Goal: Information Seeking & Learning: Learn about a topic

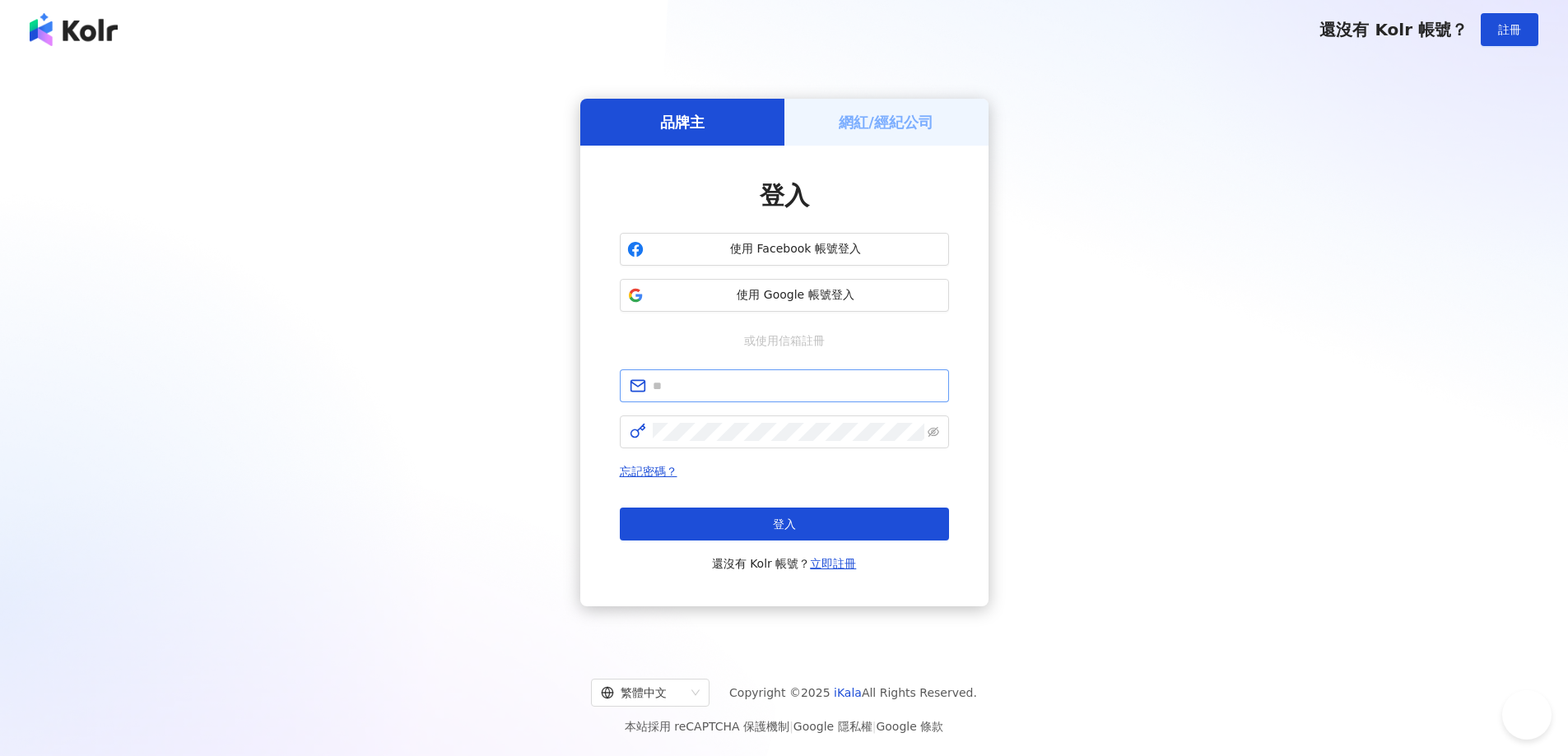
type input "**********"
click button "登入" at bounding box center [784, 524] width 330 height 33
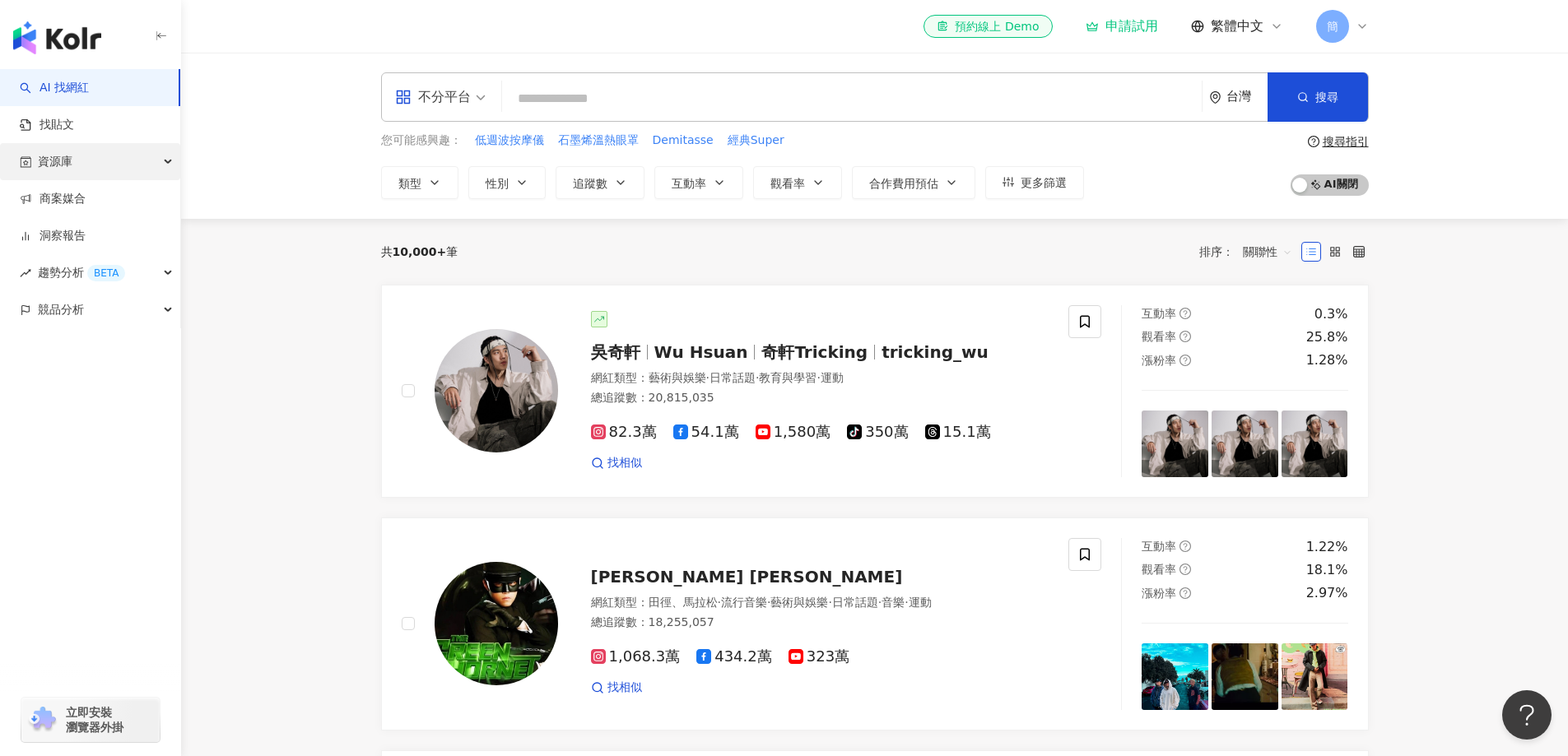
click at [68, 173] on span "資源庫" at bounding box center [55, 162] width 35 height 37
click at [76, 200] on link "網紅管理" at bounding box center [62, 199] width 46 height 16
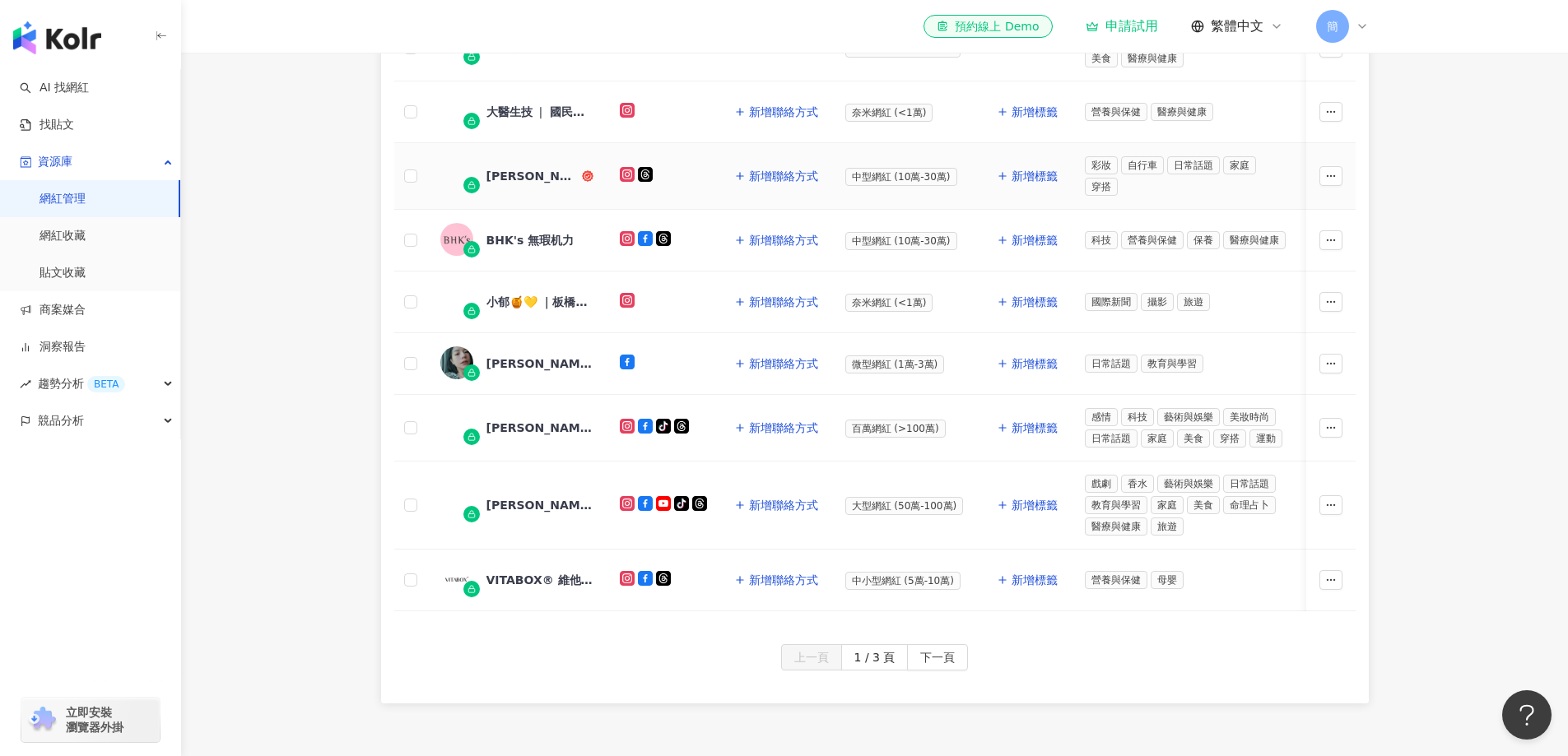
scroll to position [740, 0]
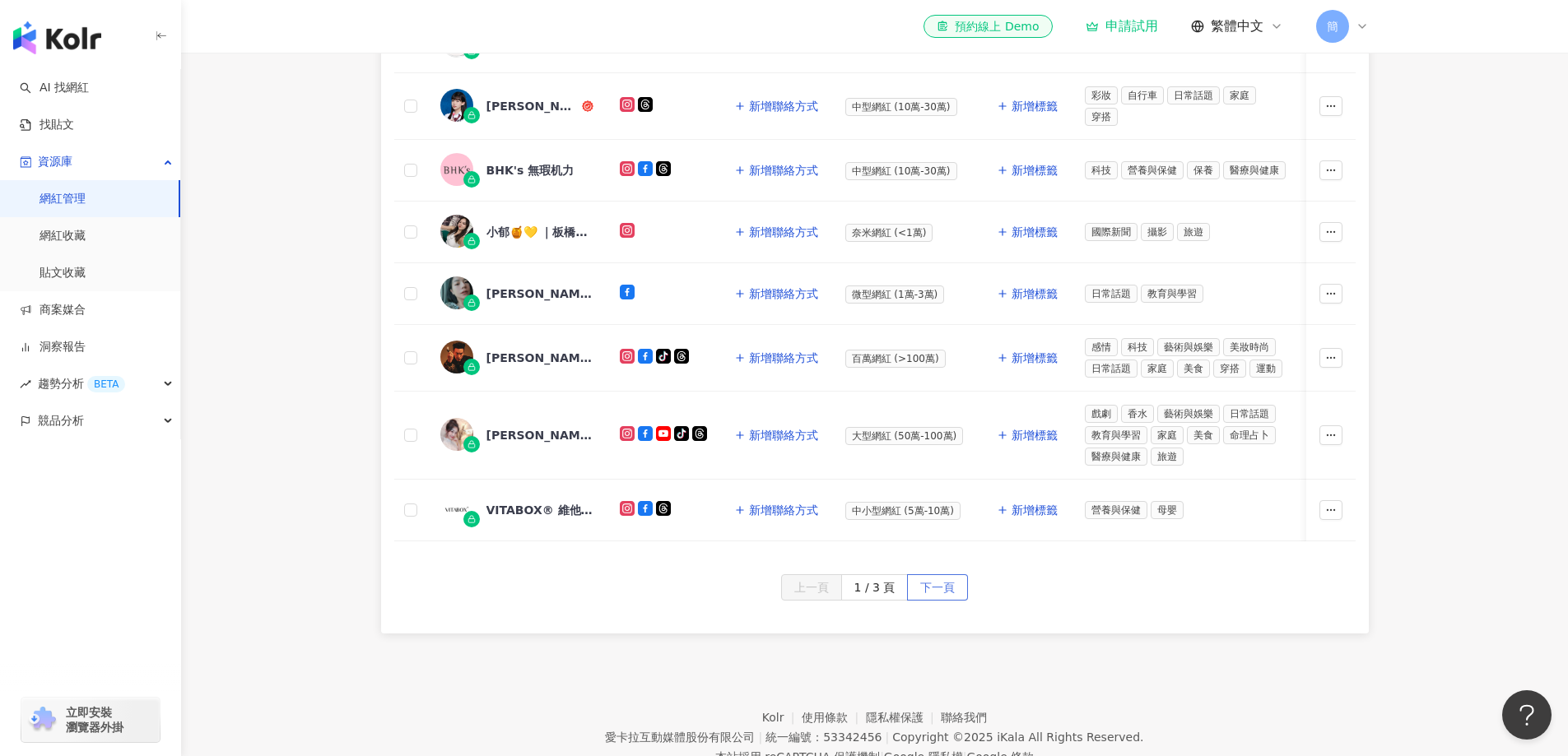
click at [939, 597] on span "下一頁" at bounding box center [938, 588] width 35 height 26
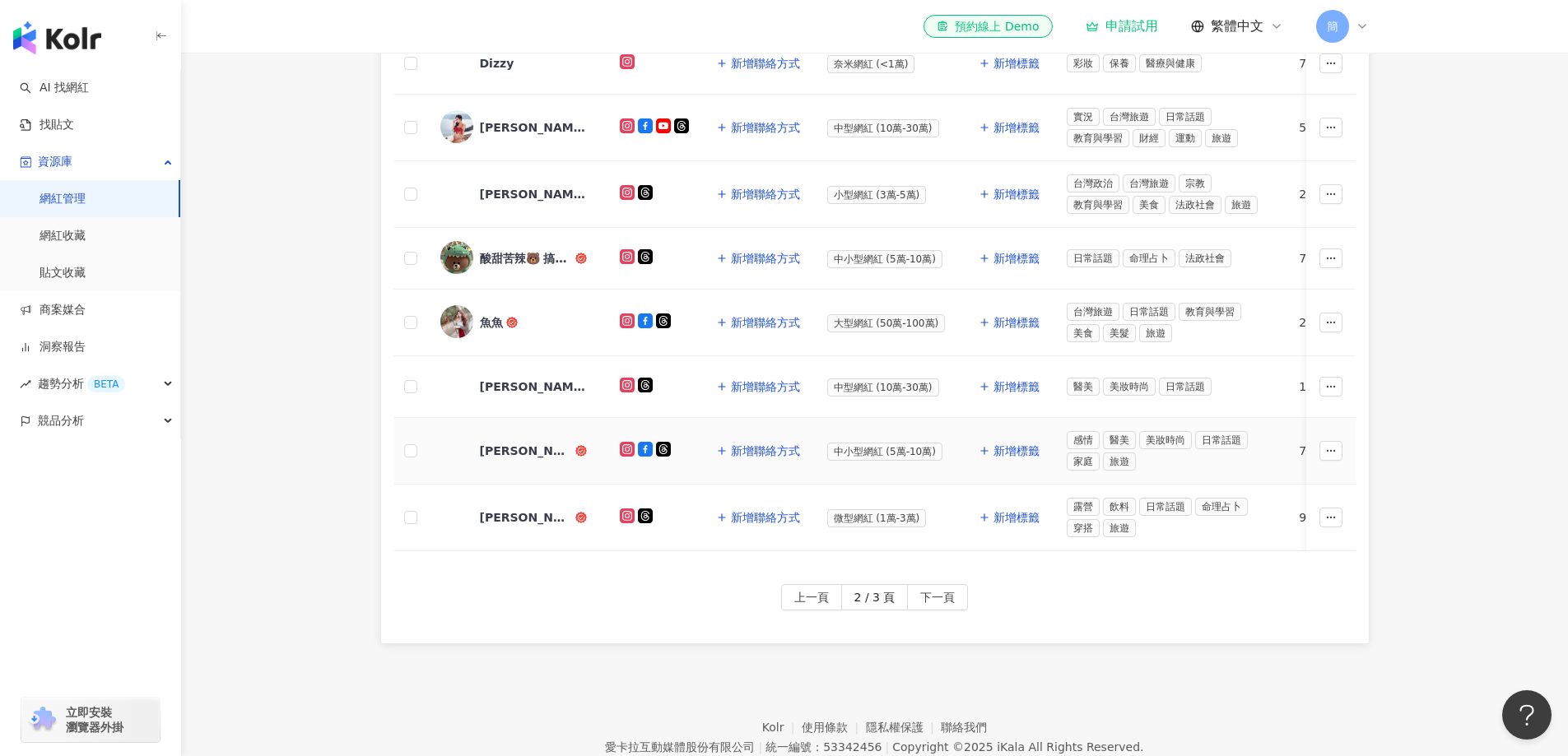
scroll to position [494, 0]
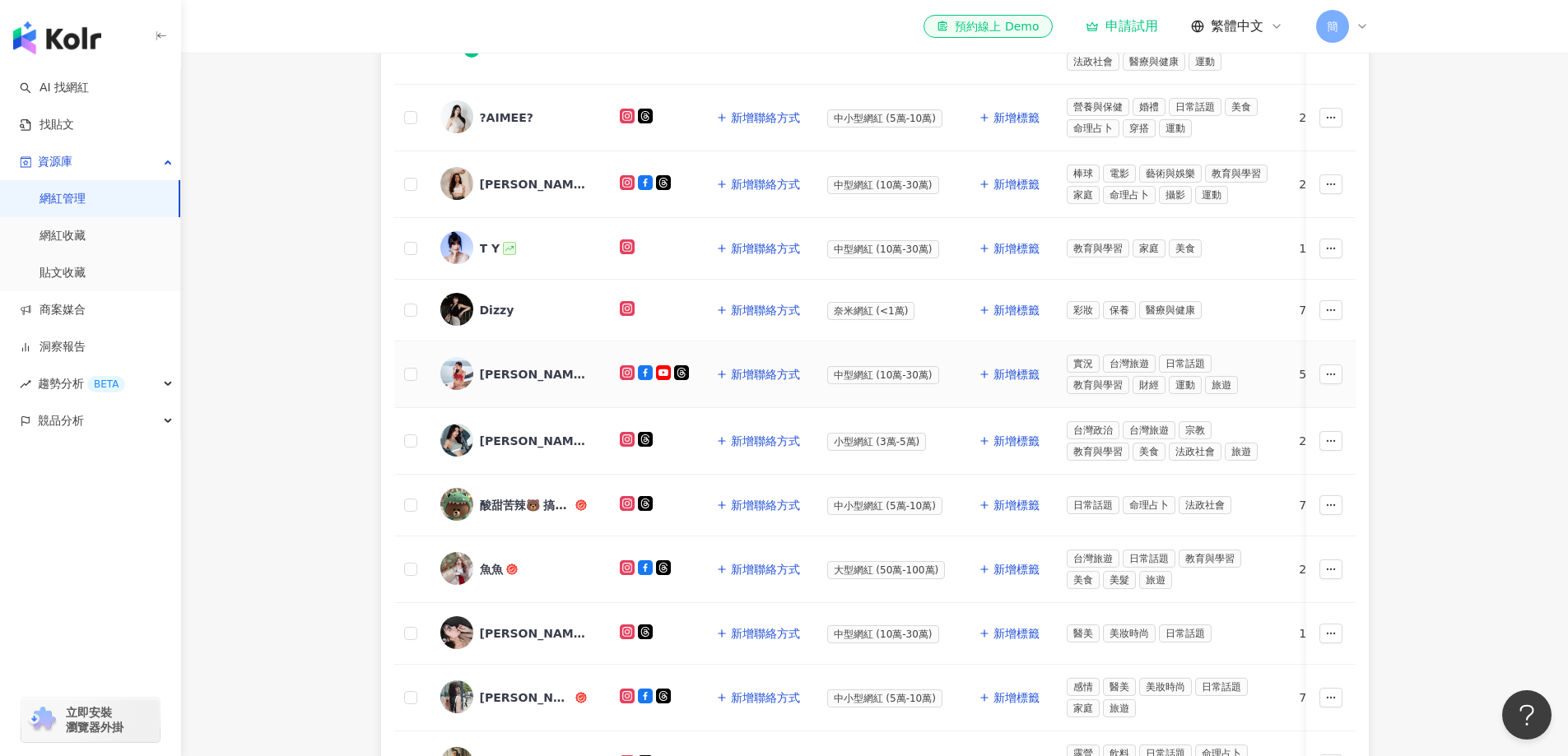
click at [496, 375] on div "[PERSON_NAME]" at bounding box center [534, 374] width 107 height 16
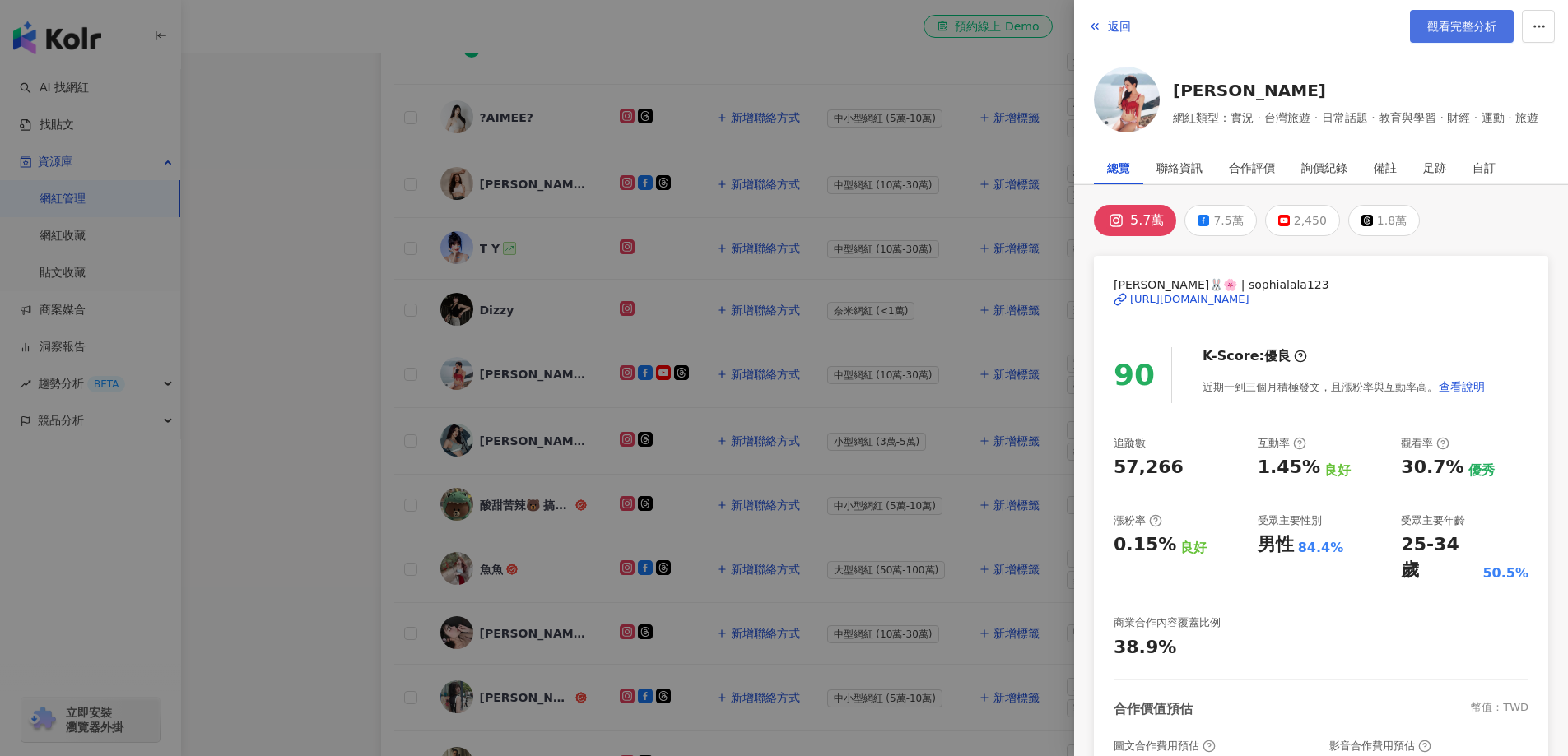
click at [1453, 27] on span "觀看完整分析" at bounding box center [1462, 26] width 69 height 13
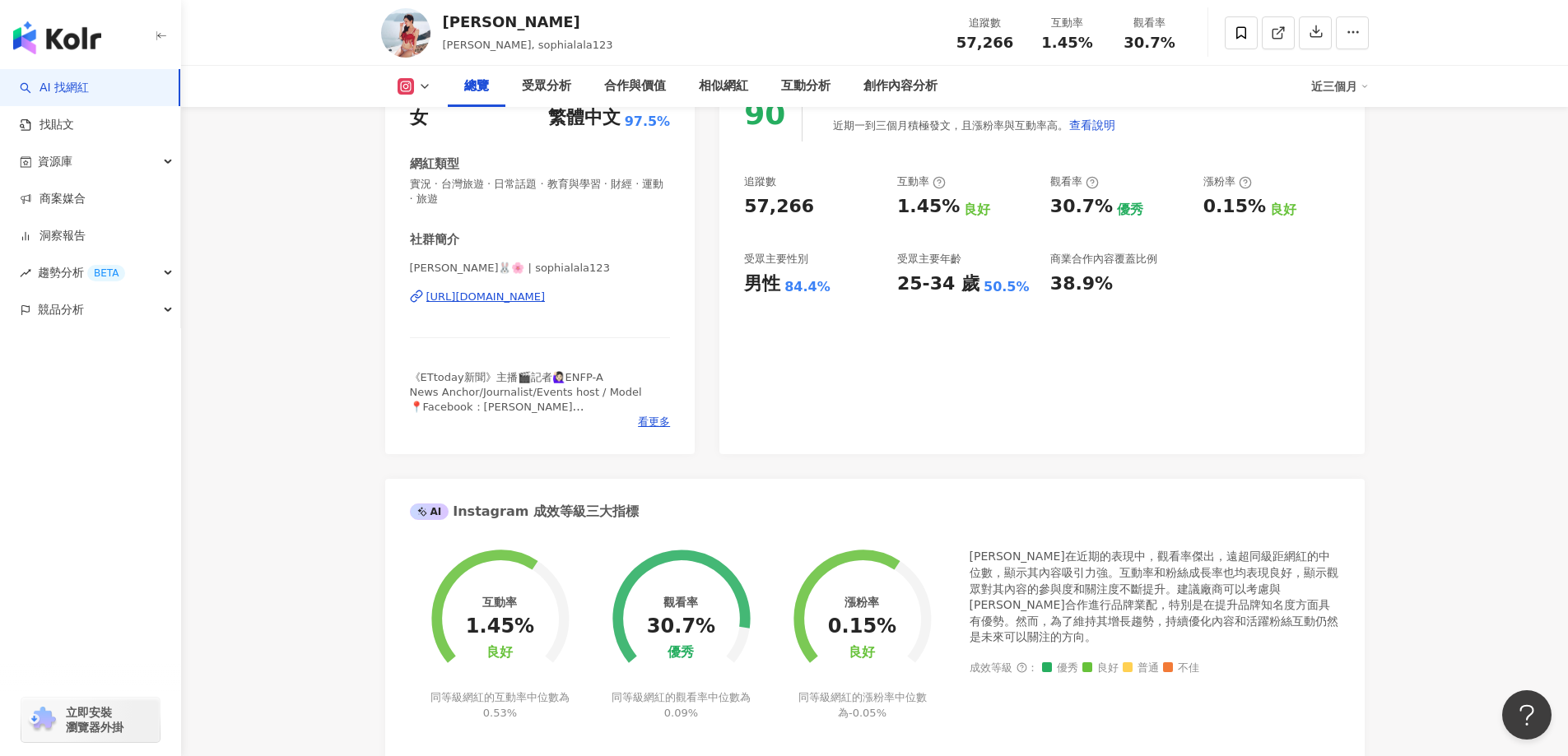
scroll to position [164, 0]
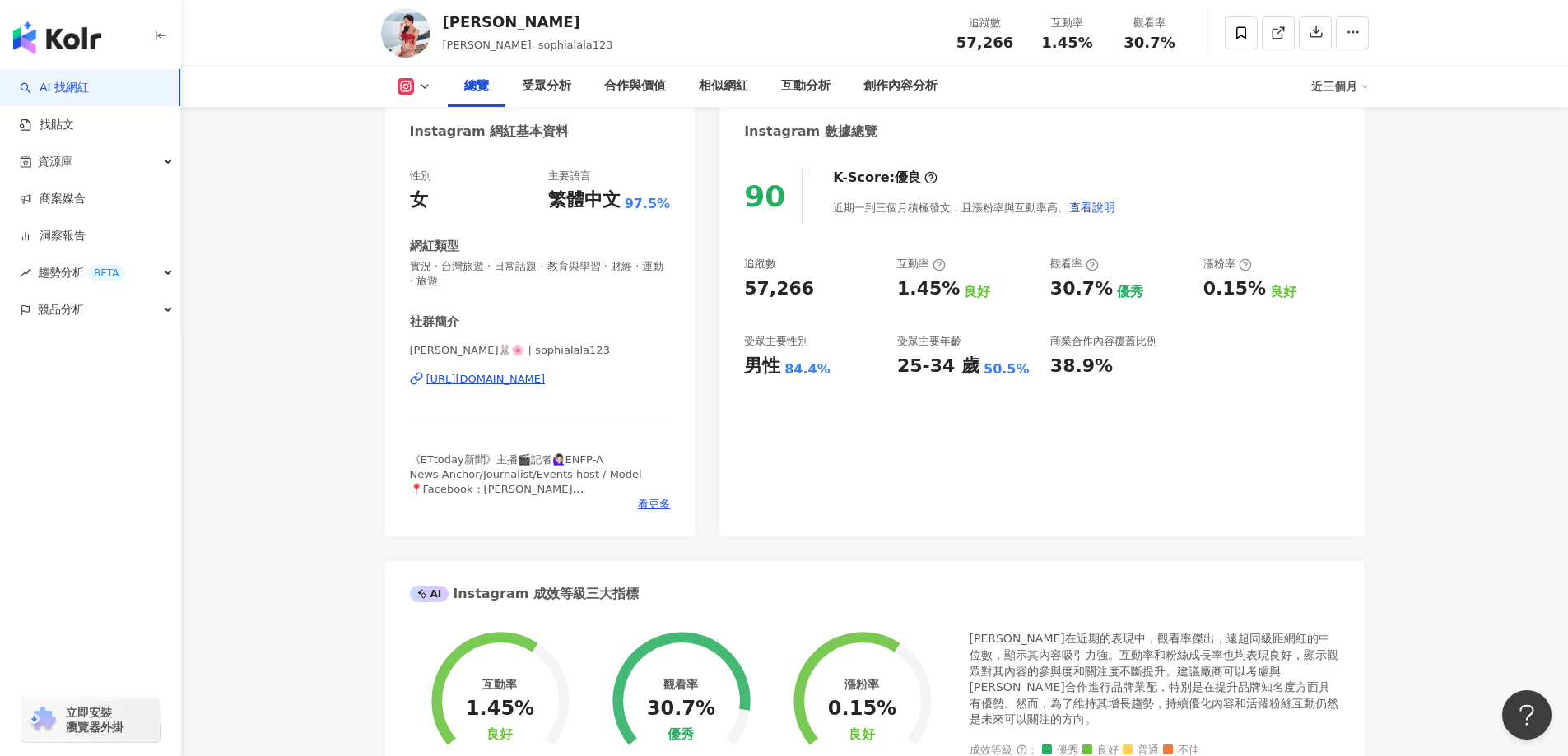
click at [546, 380] on div "[URL][DOMAIN_NAME]" at bounding box center [486, 379] width 119 height 15
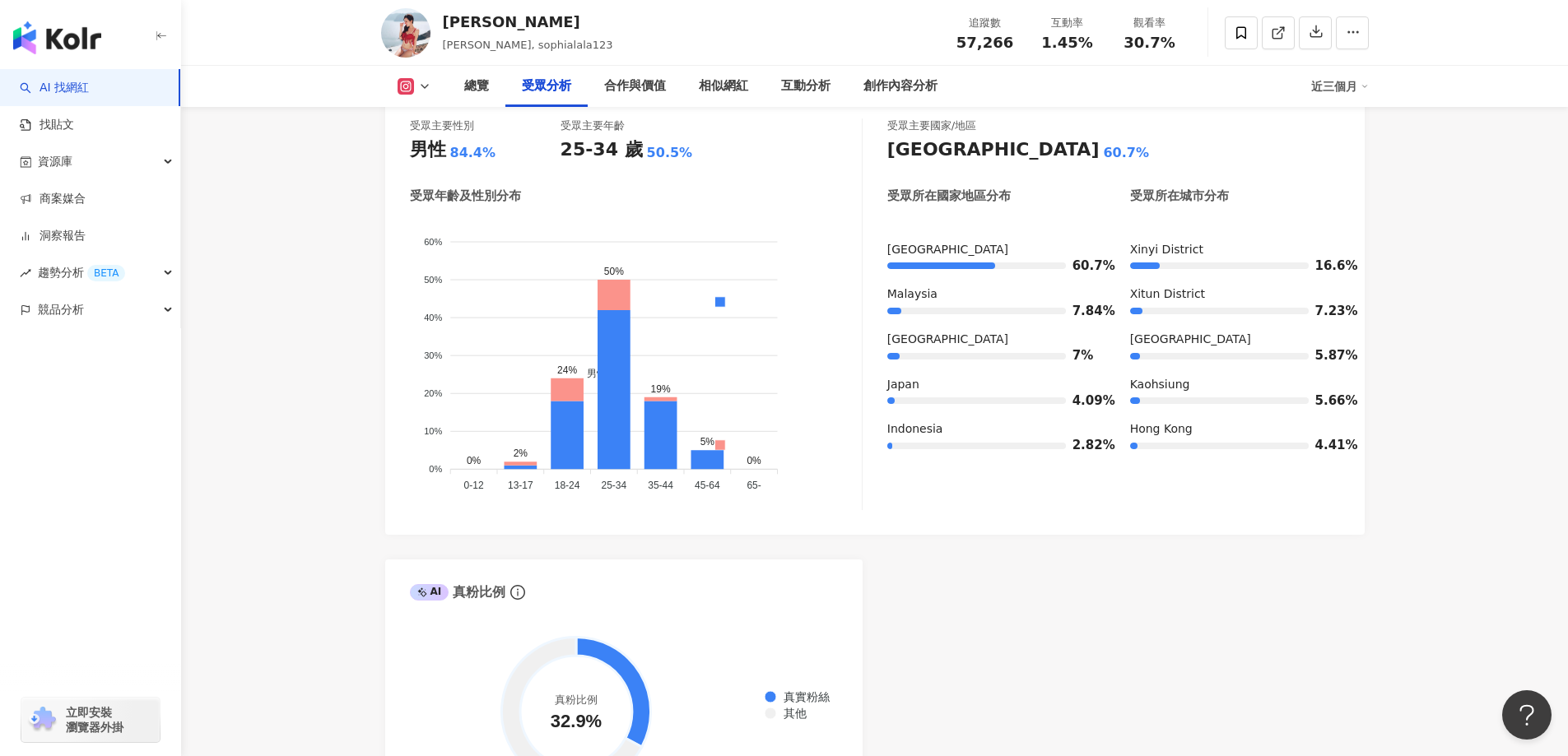
scroll to position [1317, 0]
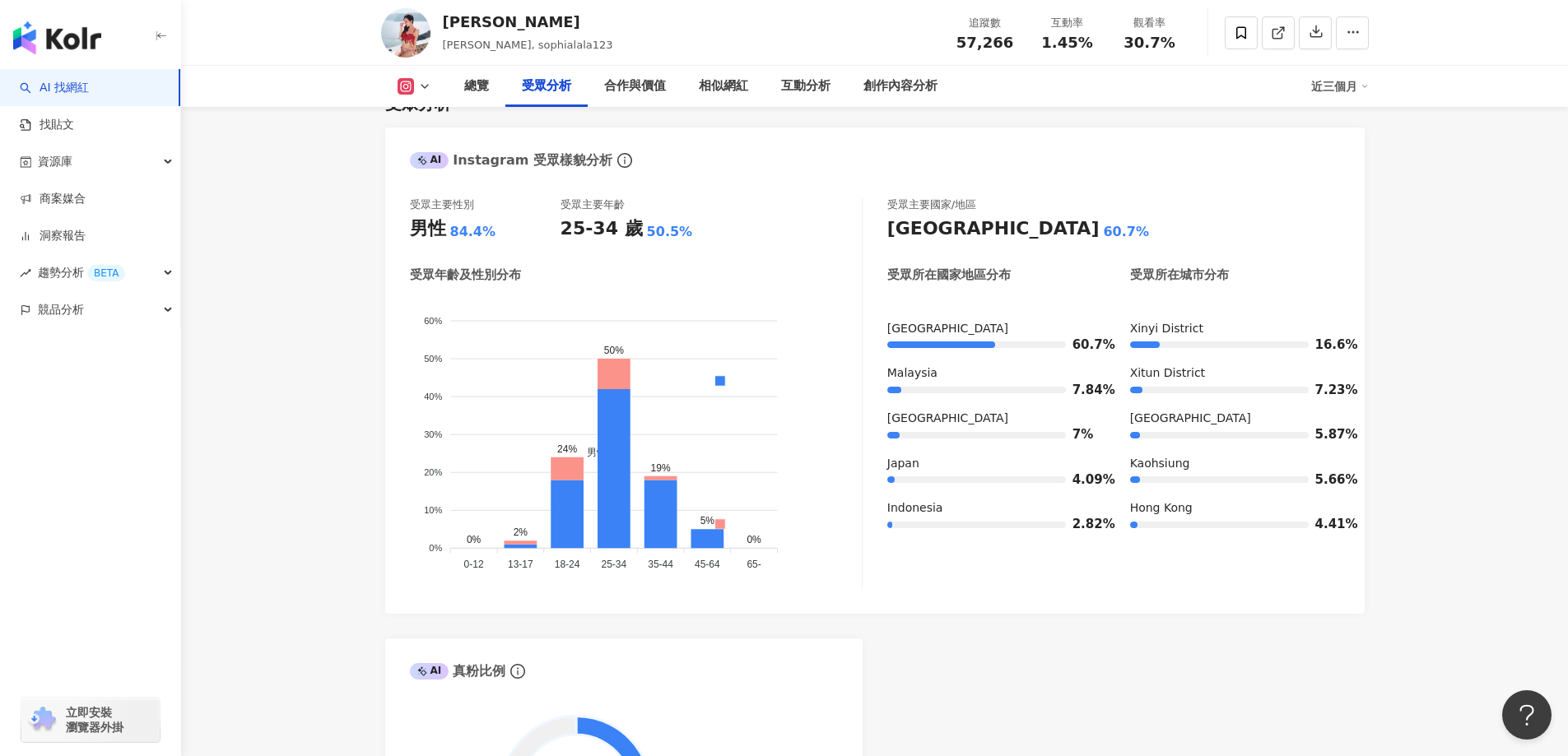
scroll to position [1482, 0]
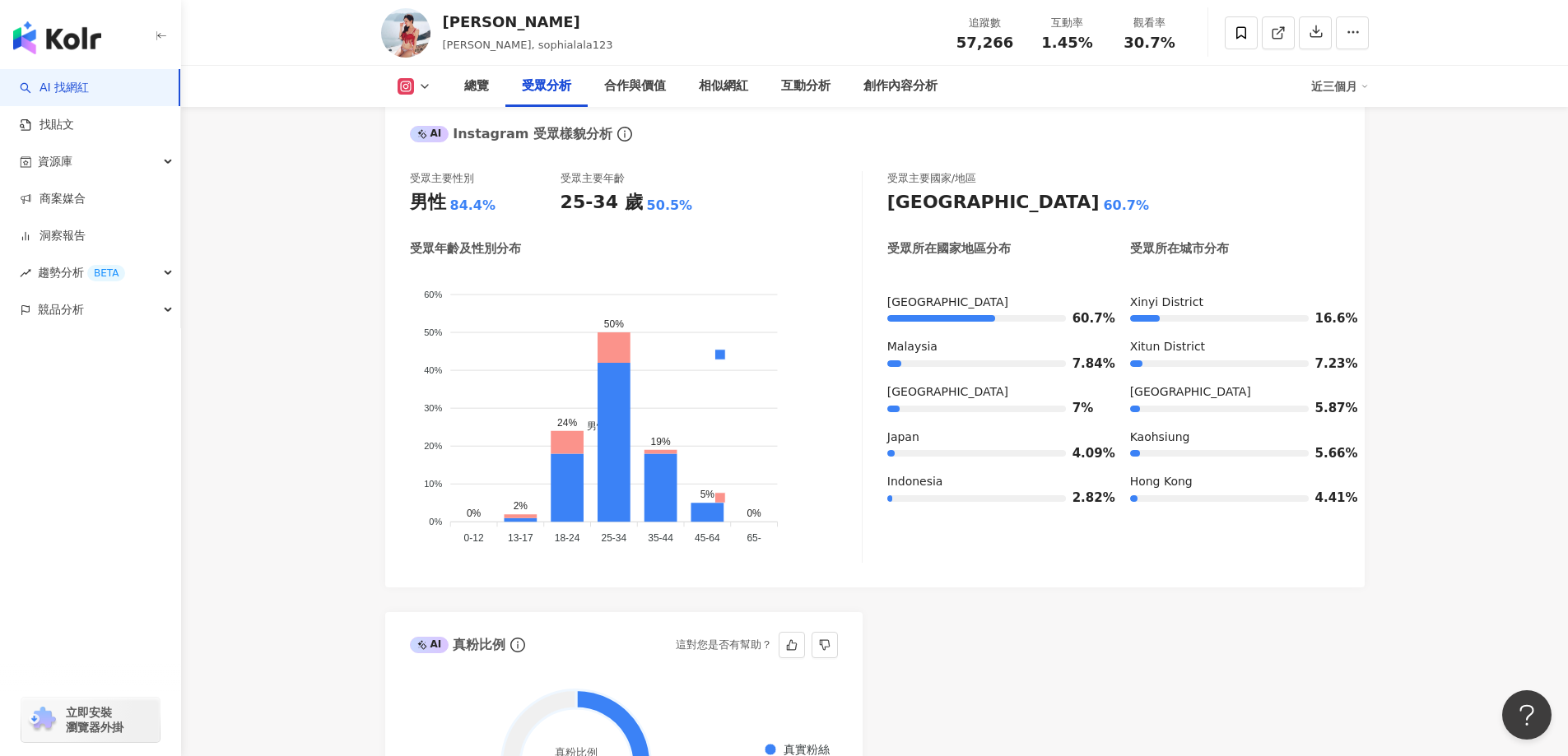
click at [403, 28] on img at bounding box center [406, 33] width 49 height 49
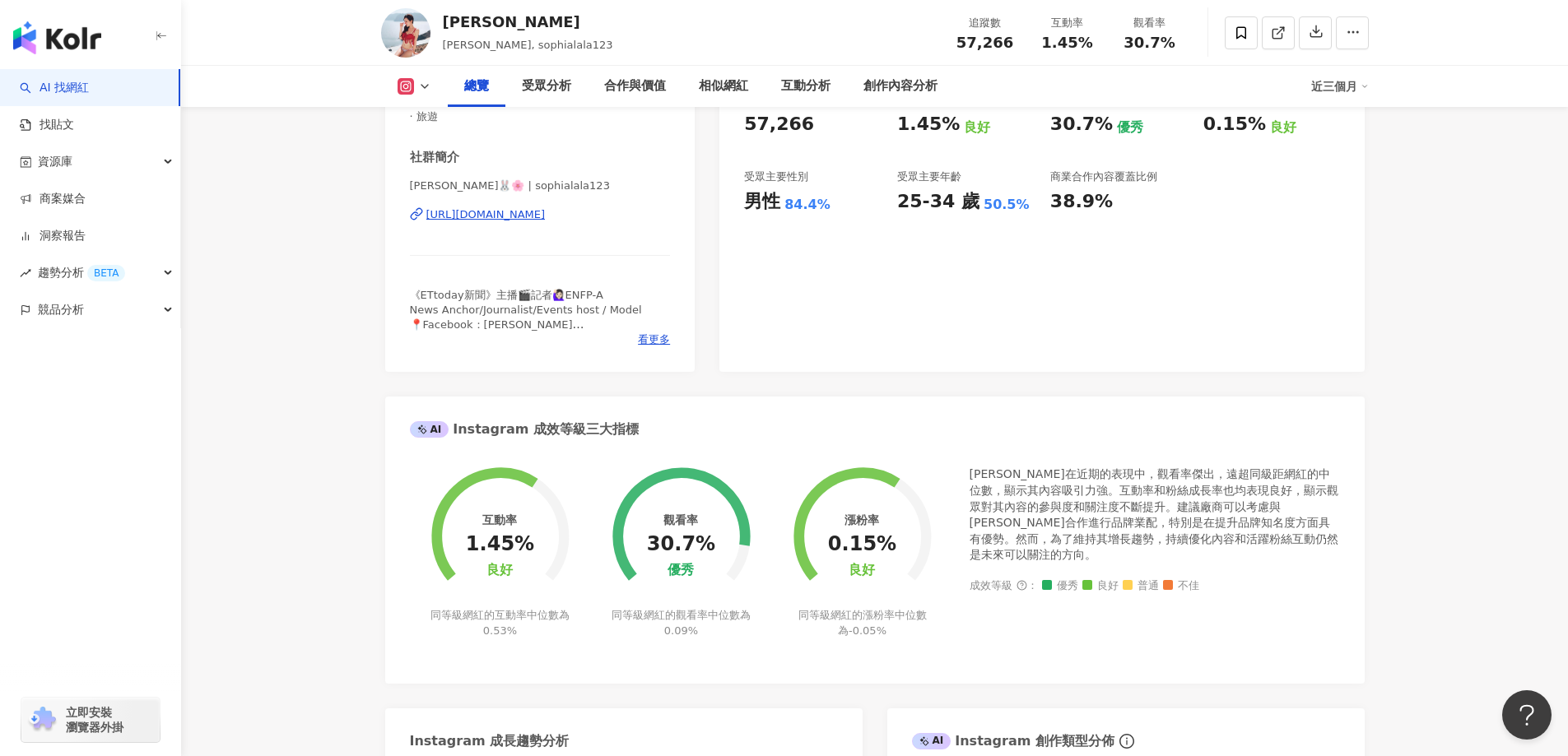
scroll to position [82, 0]
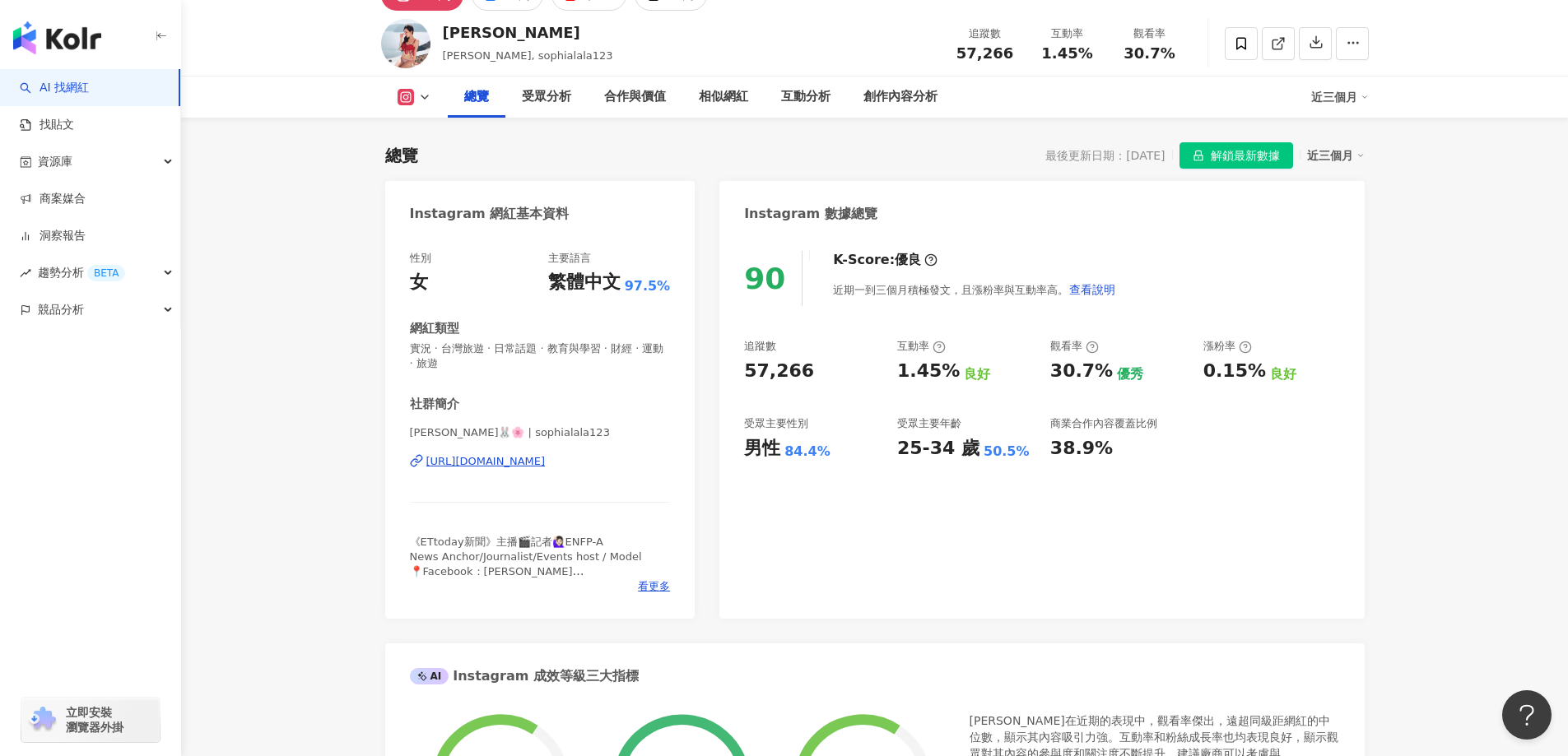
click at [1488, 61] on div "小孟 Sophia, sophialala123 追蹤數 57,266 互動率 1.45% 觀看率 30.7%" at bounding box center [874, 43] width 1386 height 66
click at [546, 464] on div "https://www.instagram.com/sophialala123/" at bounding box center [486, 461] width 119 height 15
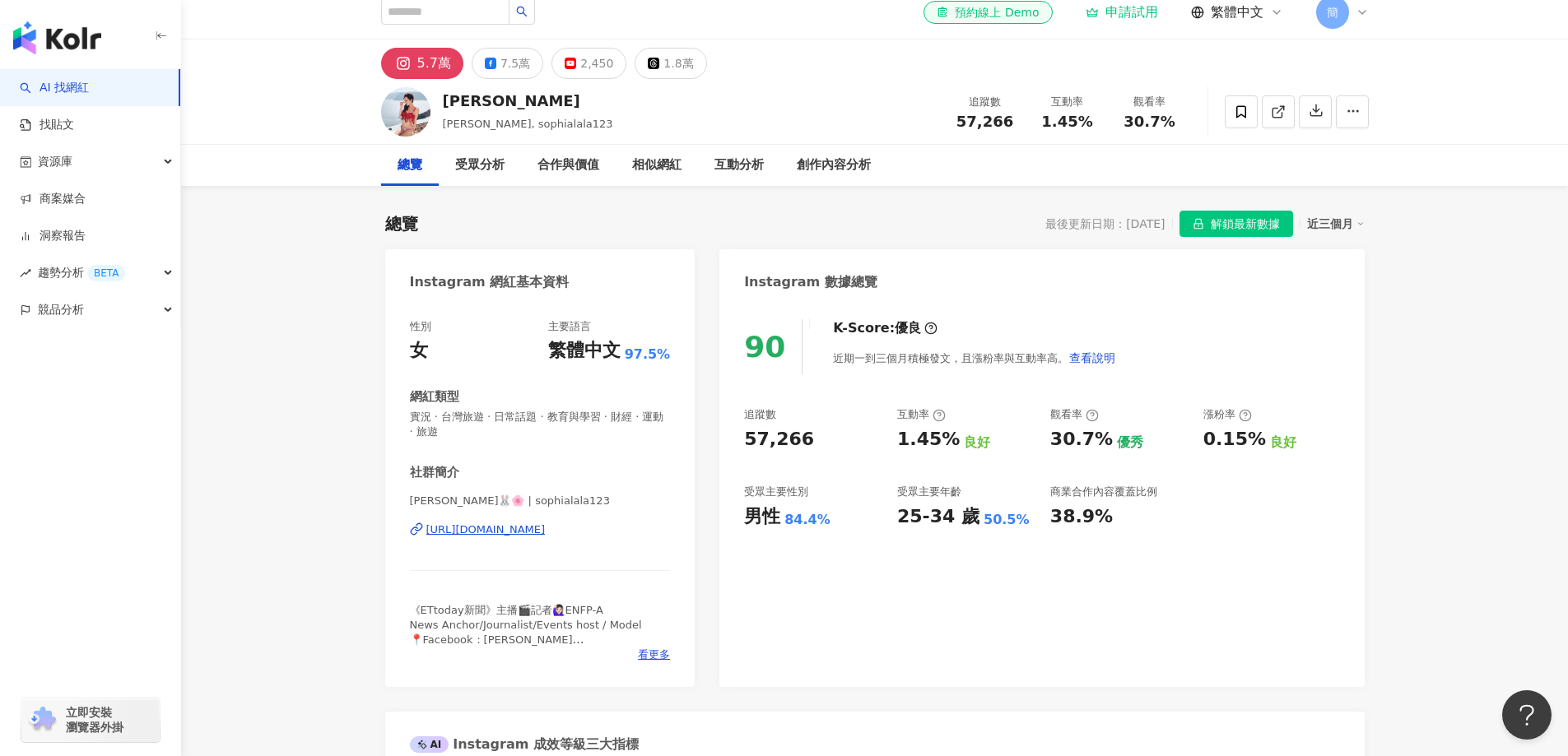
scroll to position [0, 0]
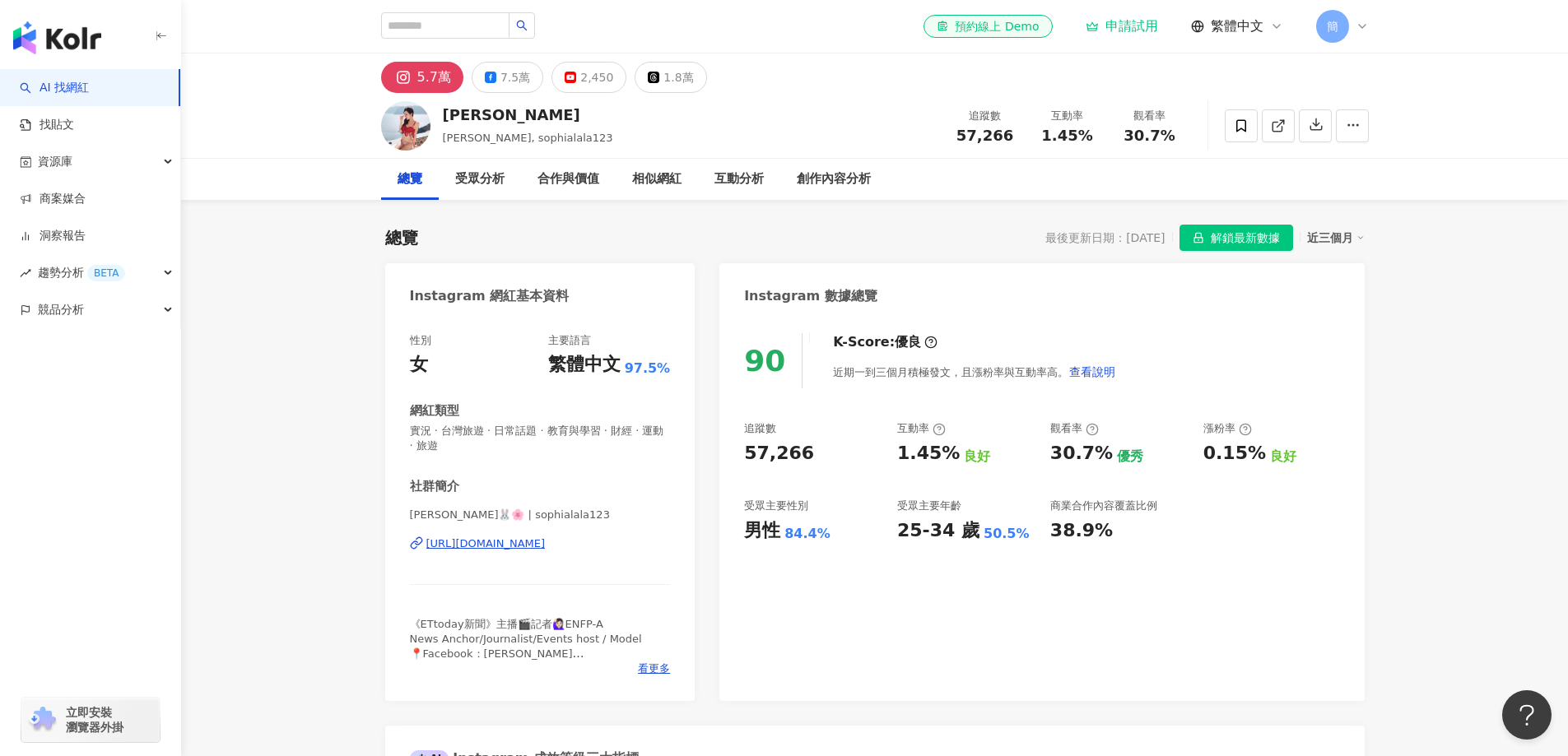
click at [1469, 156] on div "小孟 Sophia, sophialala123 追蹤數 57,266 互動率 1.45% 觀看率 30.7%" at bounding box center [874, 126] width 1386 height 66
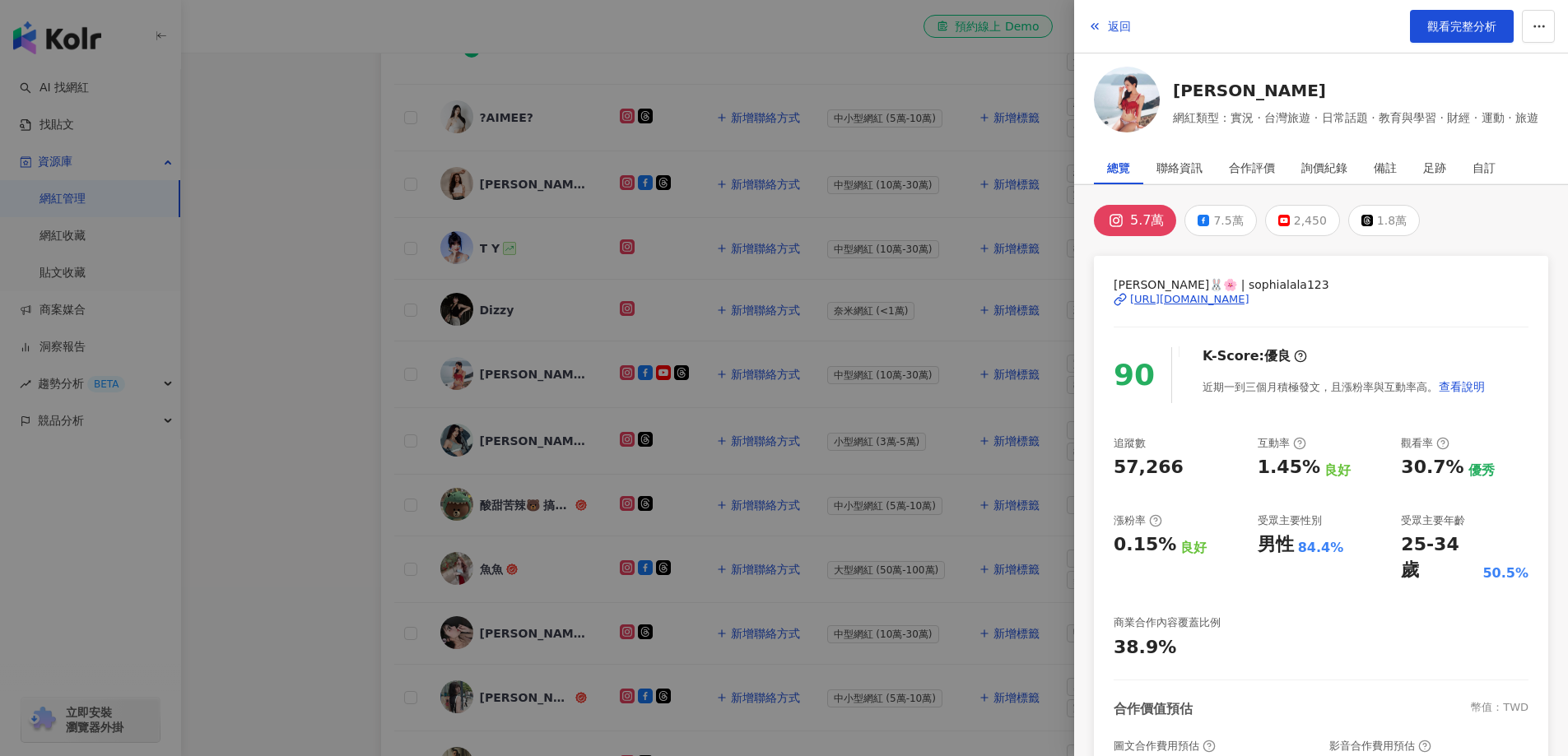
click at [576, 287] on div at bounding box center [784, 378] width 1568 height 756
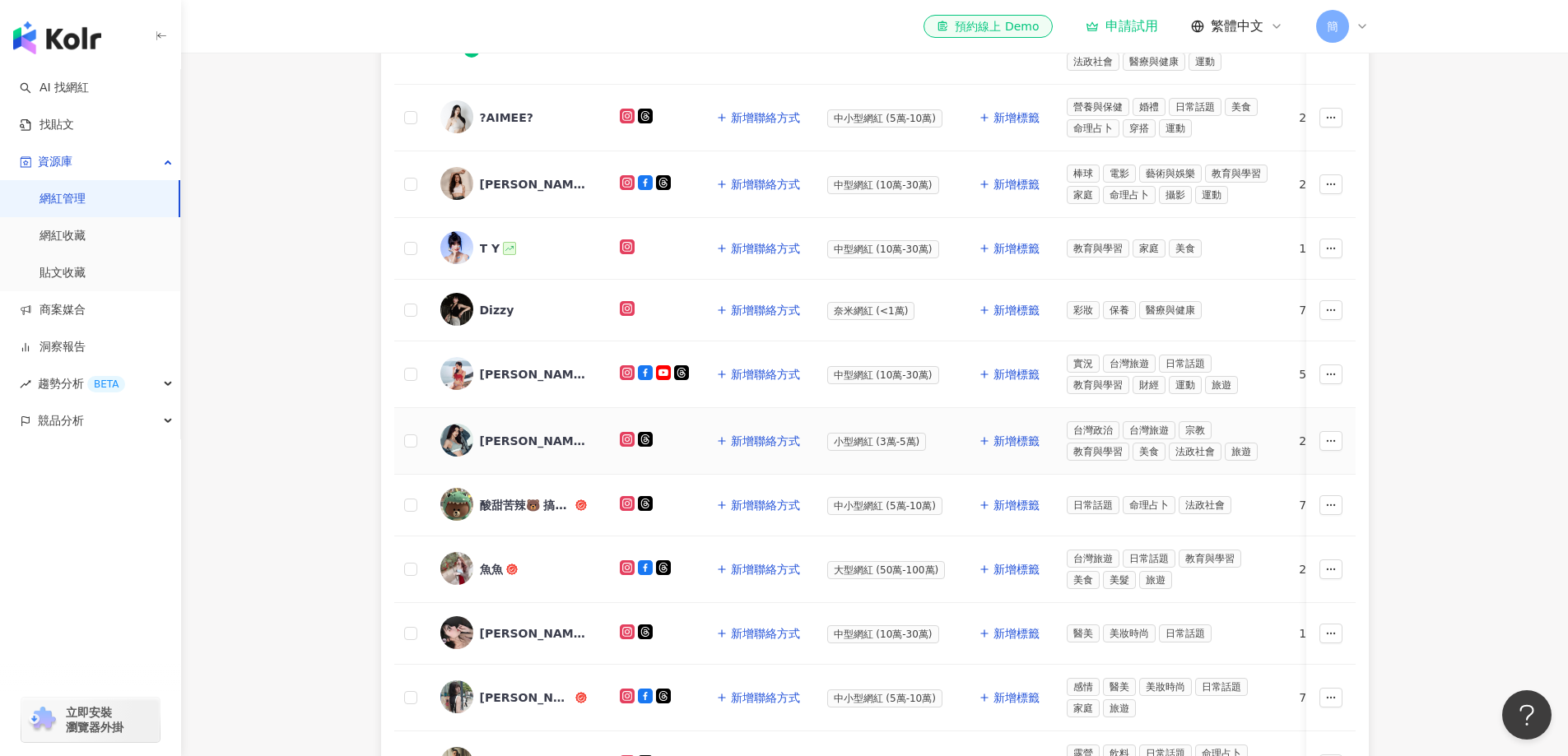
click at [510, 439] on div "Kate Guo" at bounding box center [534, 440] width 107 height 16
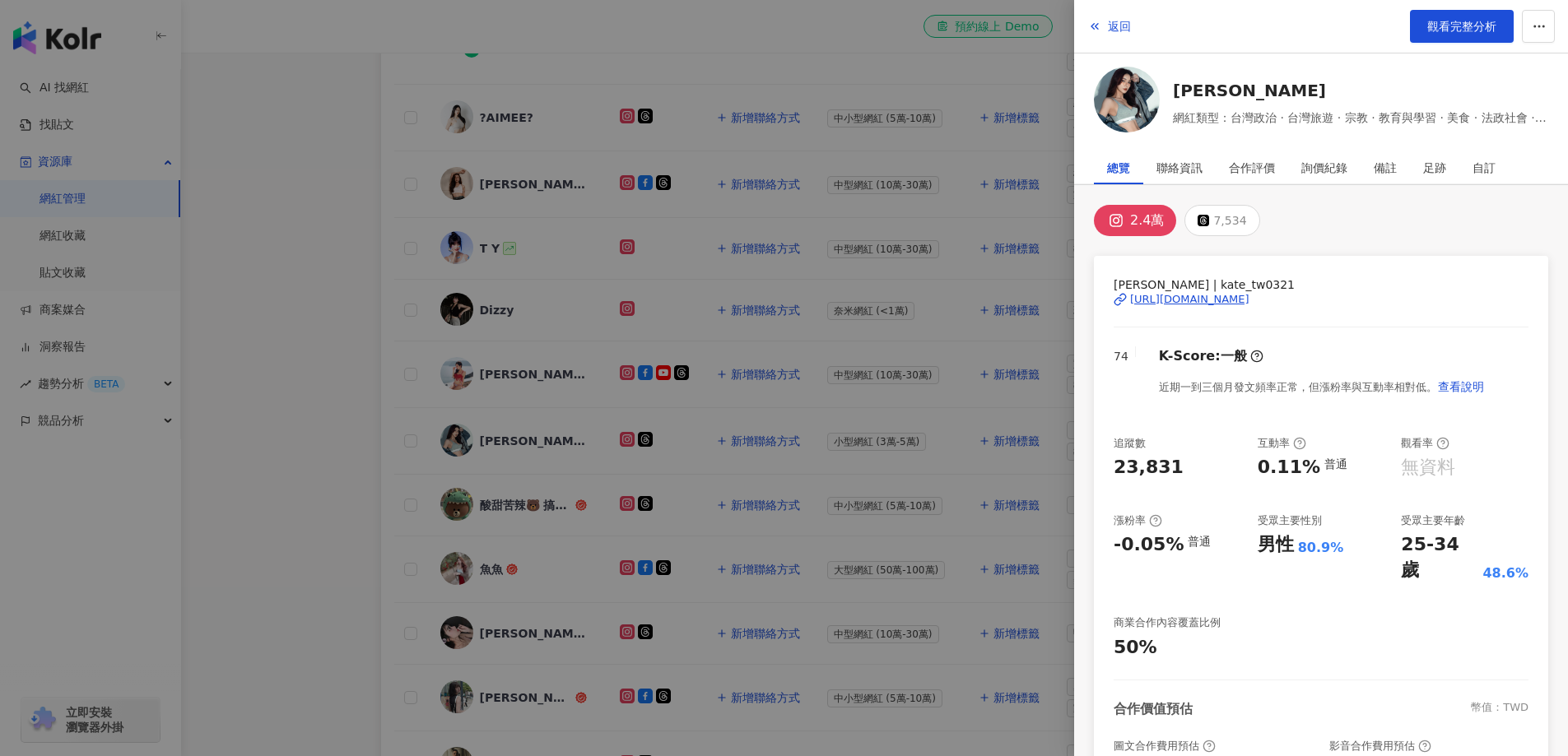
click at [1204, 298] on div "https://www.instagram.com/kate_tw0321/" at bounding box center [1189, 299] width 119 height 15
click at [758, 285] on div at bounding box center [784, 378] width 1568 height 756
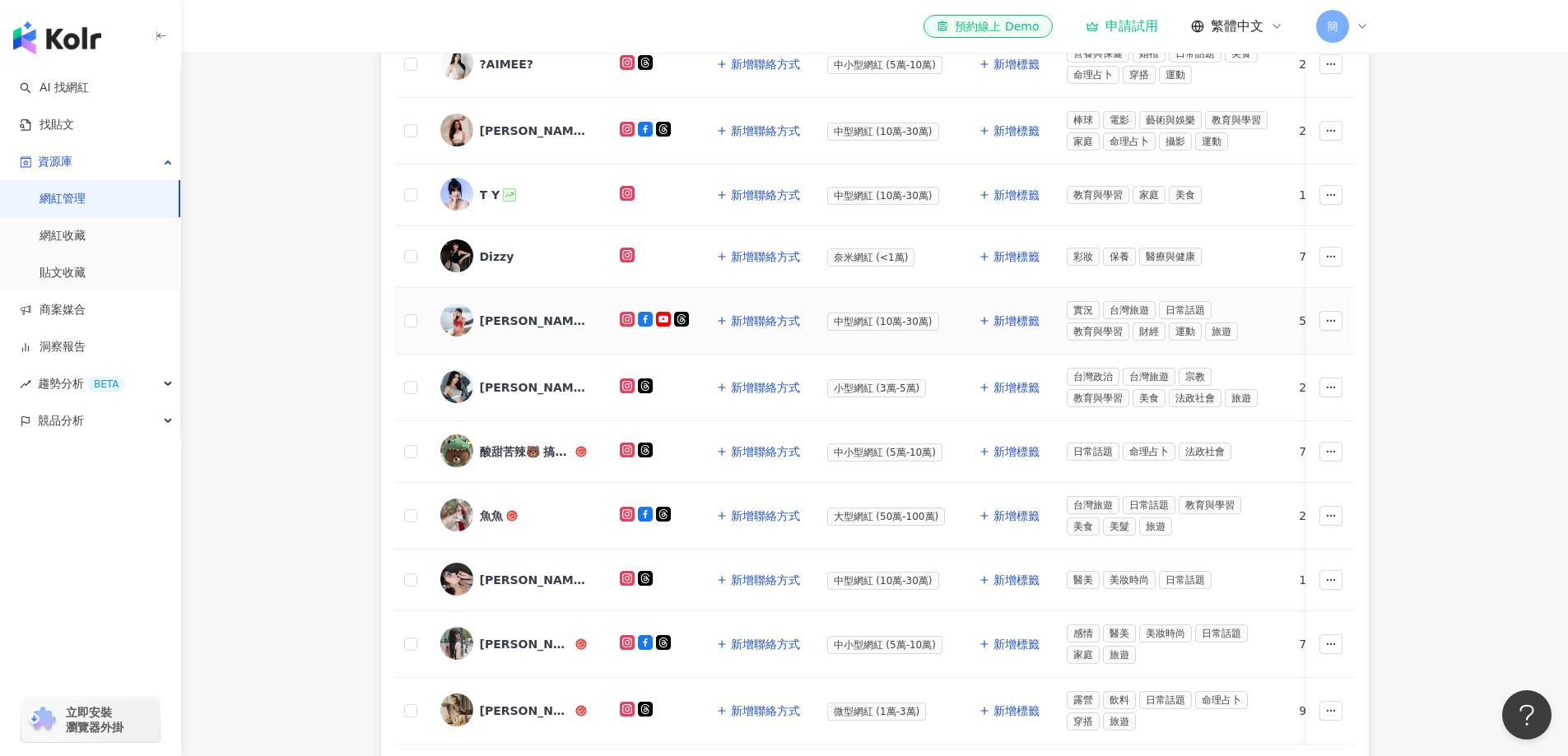
scroll to position [576, 0]
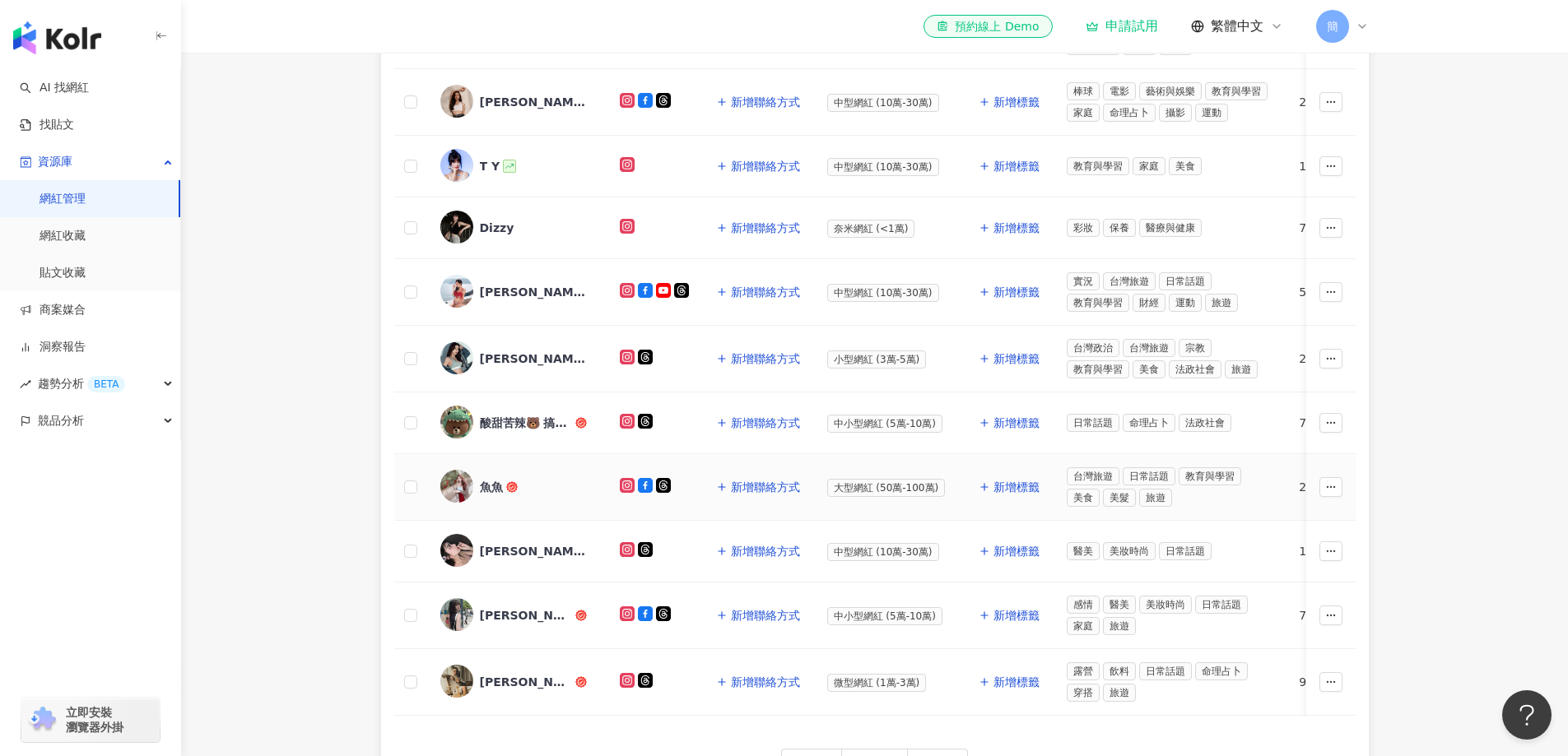
click at [490, 490] on div "魚魚" at bounding box center [491, 487] width 23 height 16
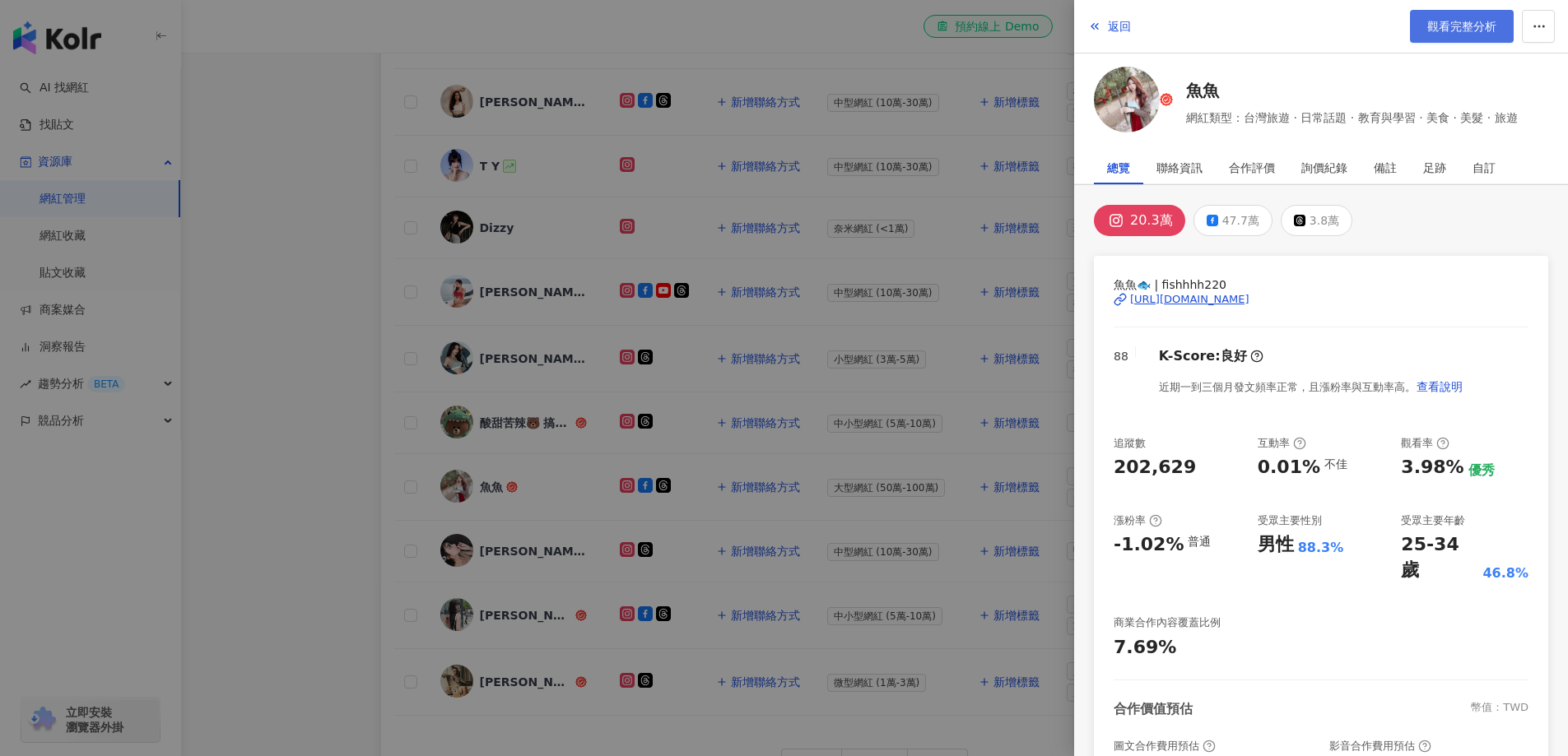
click at [1446, 30] on span "觀看完整分析" at bounding box center [1462, 26] width 69 height 13
click at [307, 404] on div at bounding box center [784, 378] width 1568 height 756
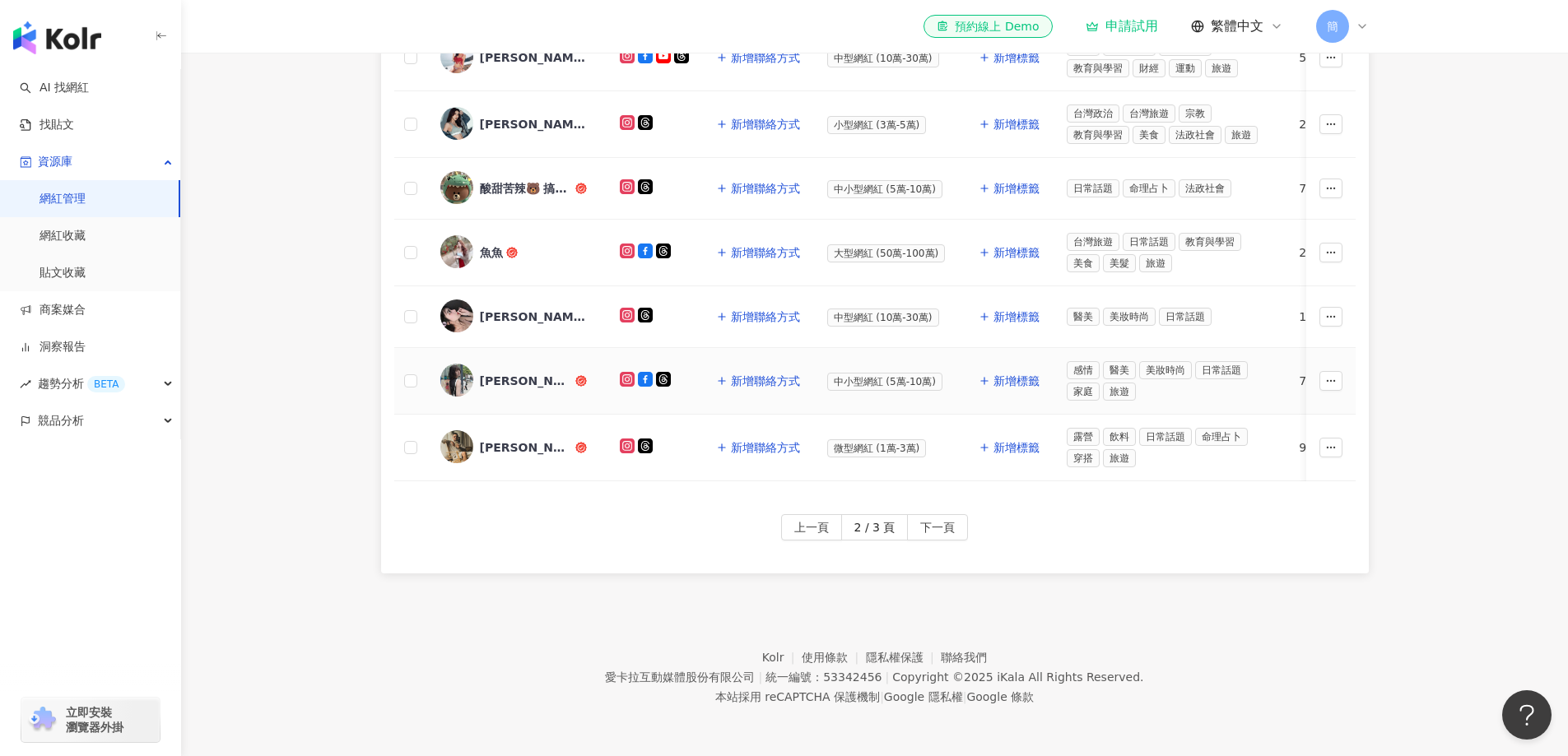
scroll to position [655, 0]
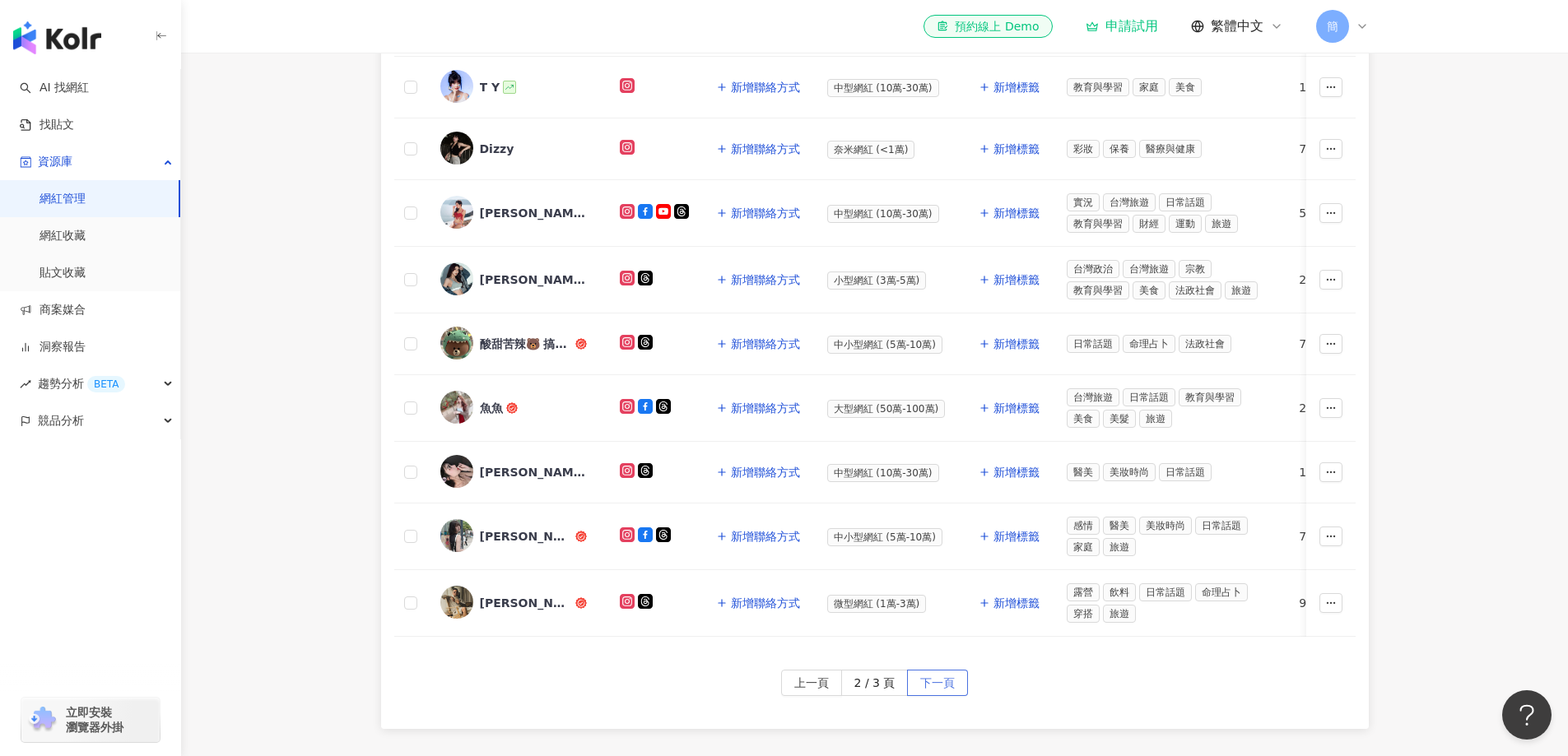
click at [943, 697] on span "下一頁" at bounding box center [938, 683] width 35 height 26
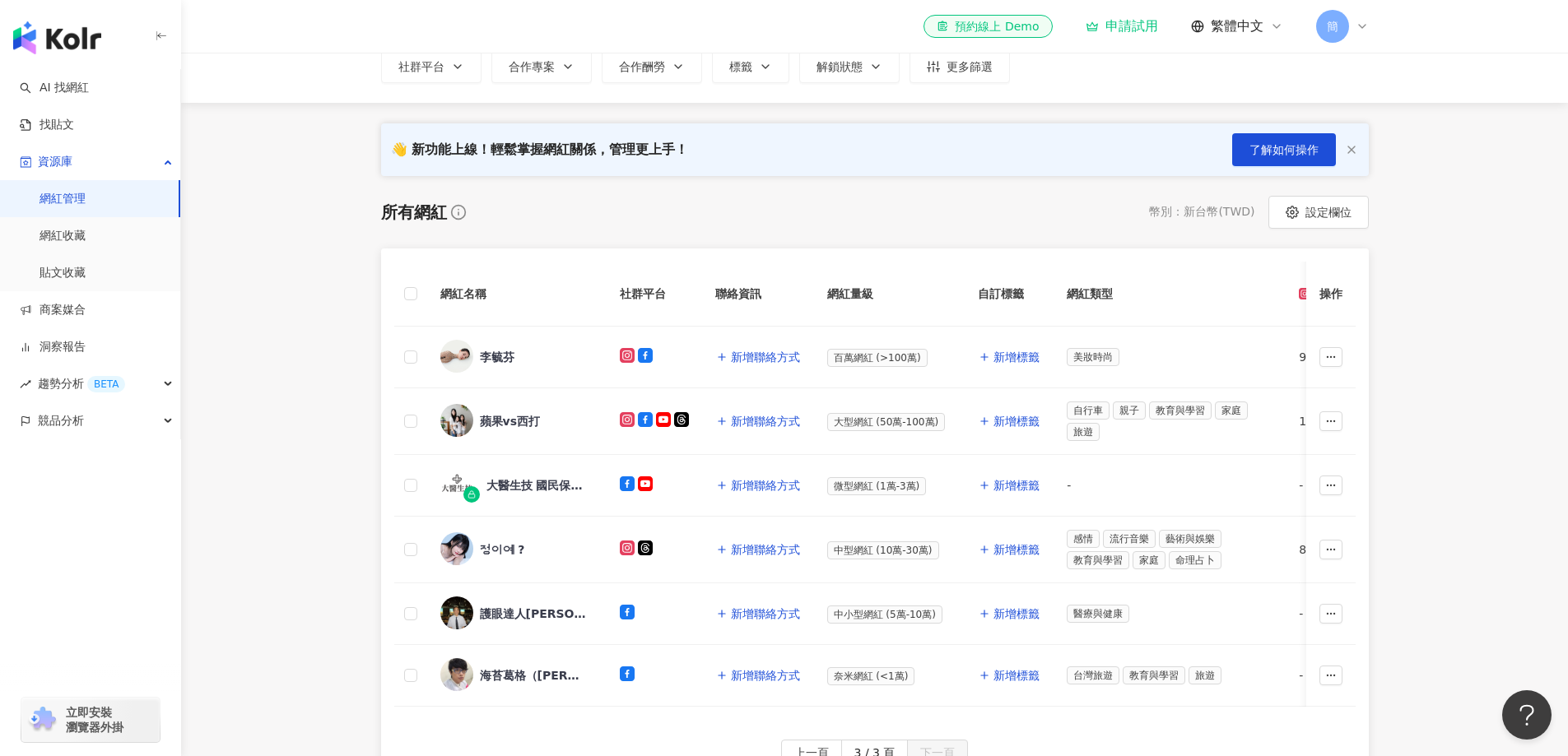
scroll to position [399, 0]
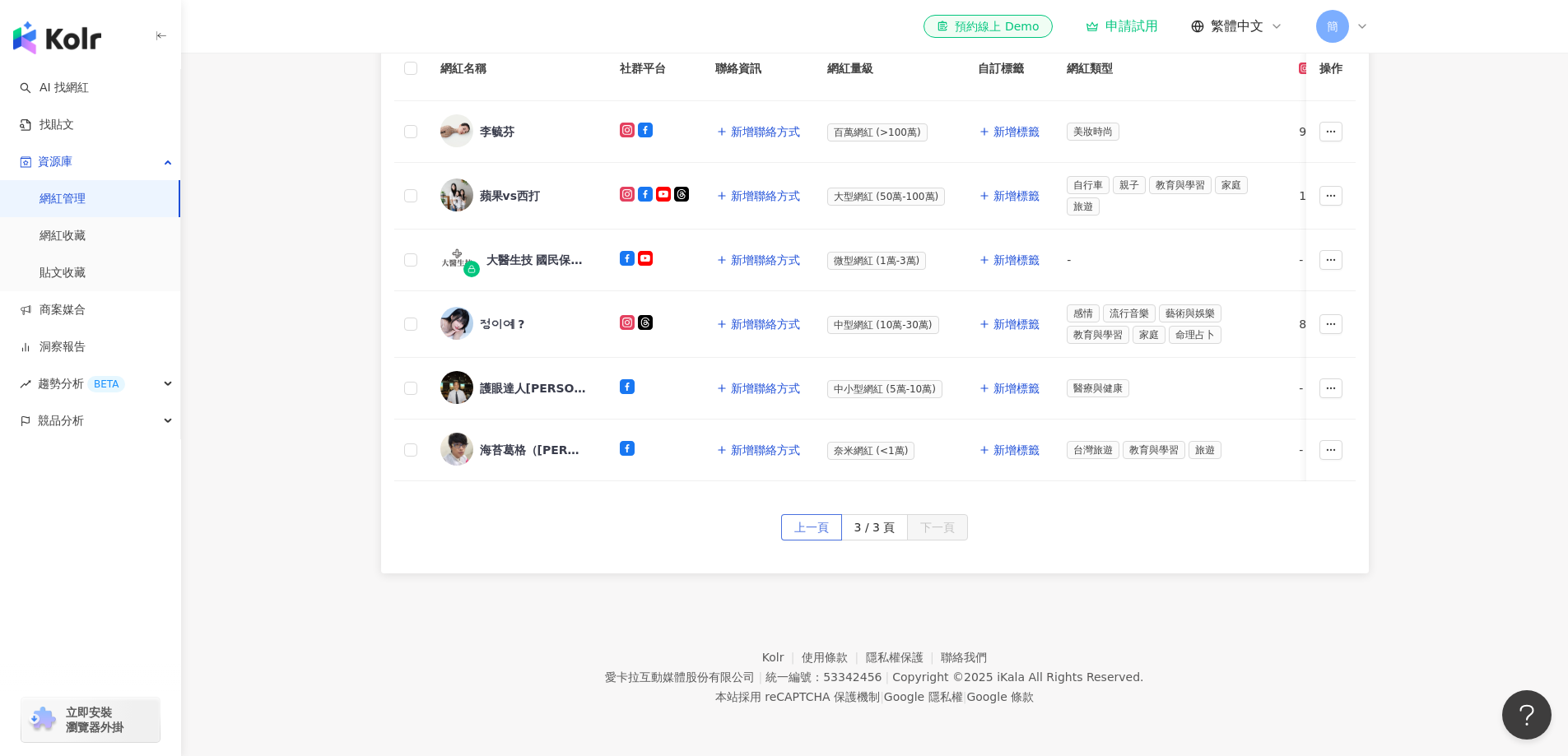
click at [795, 532] on button "上一頁" at bounding box center [811, 528] width 61 height 26
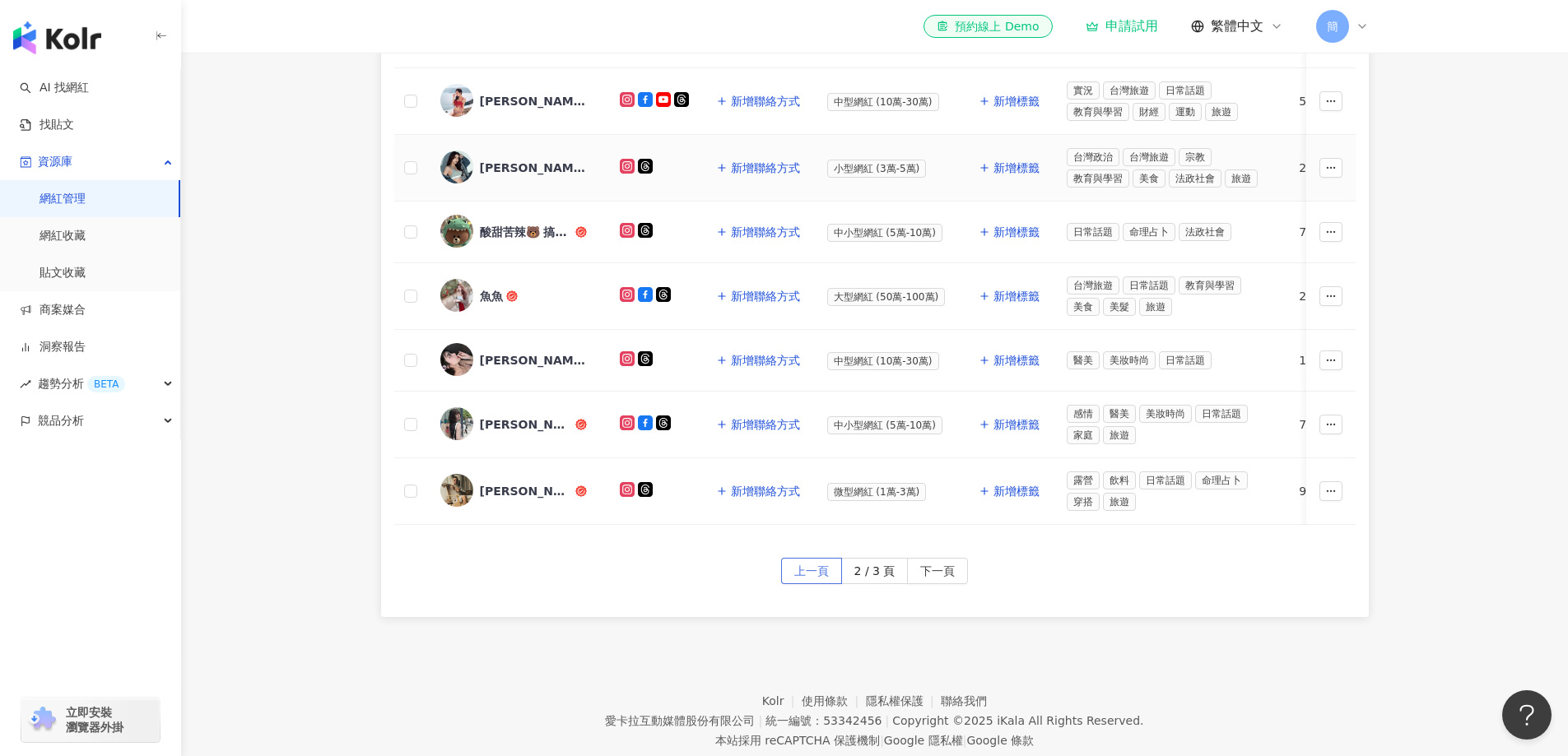
scroll to position [810, 0]
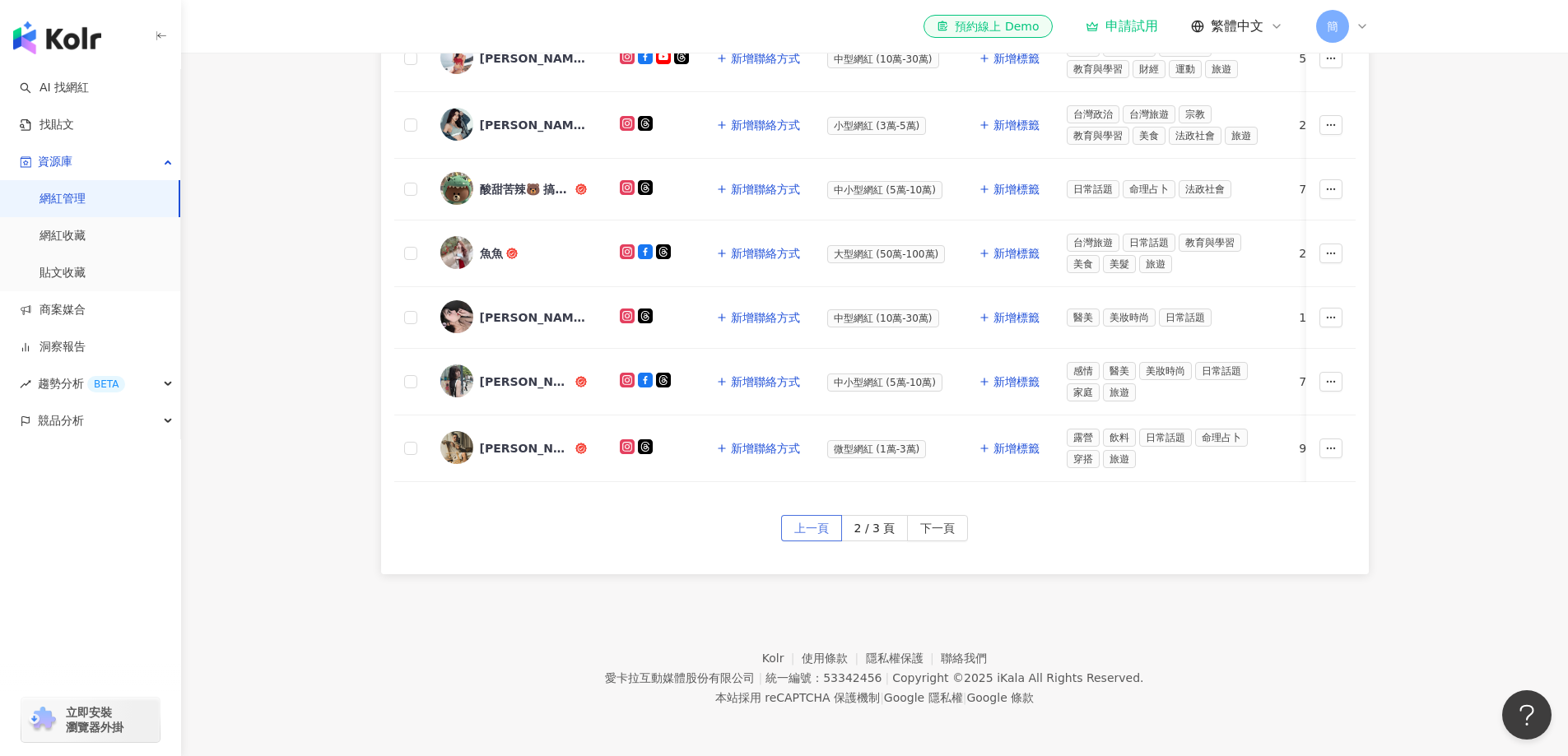
click at [819, 542] on span "上一頁" at bounding box center [811, 529] width 35 height 26
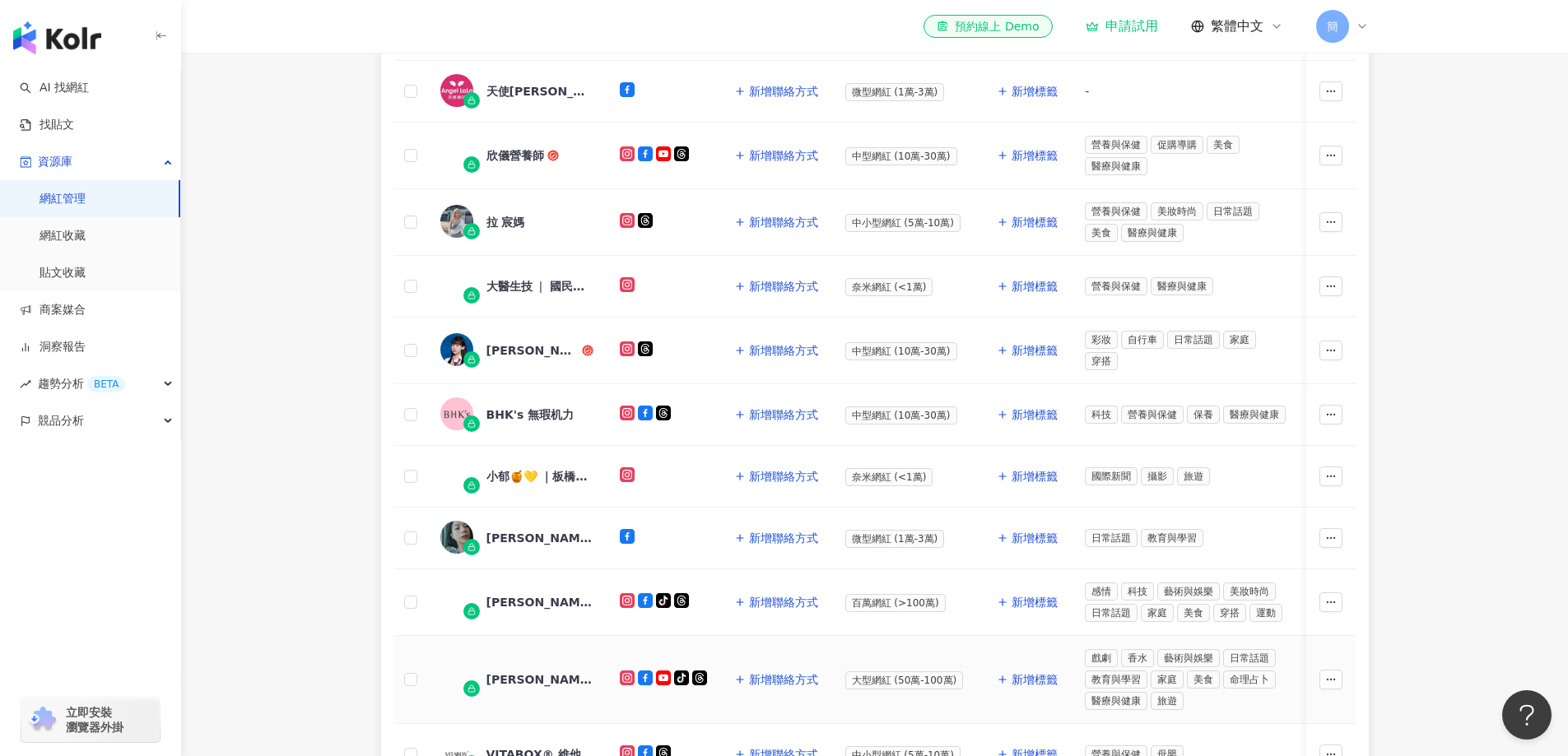
scroll to position [479, 0]
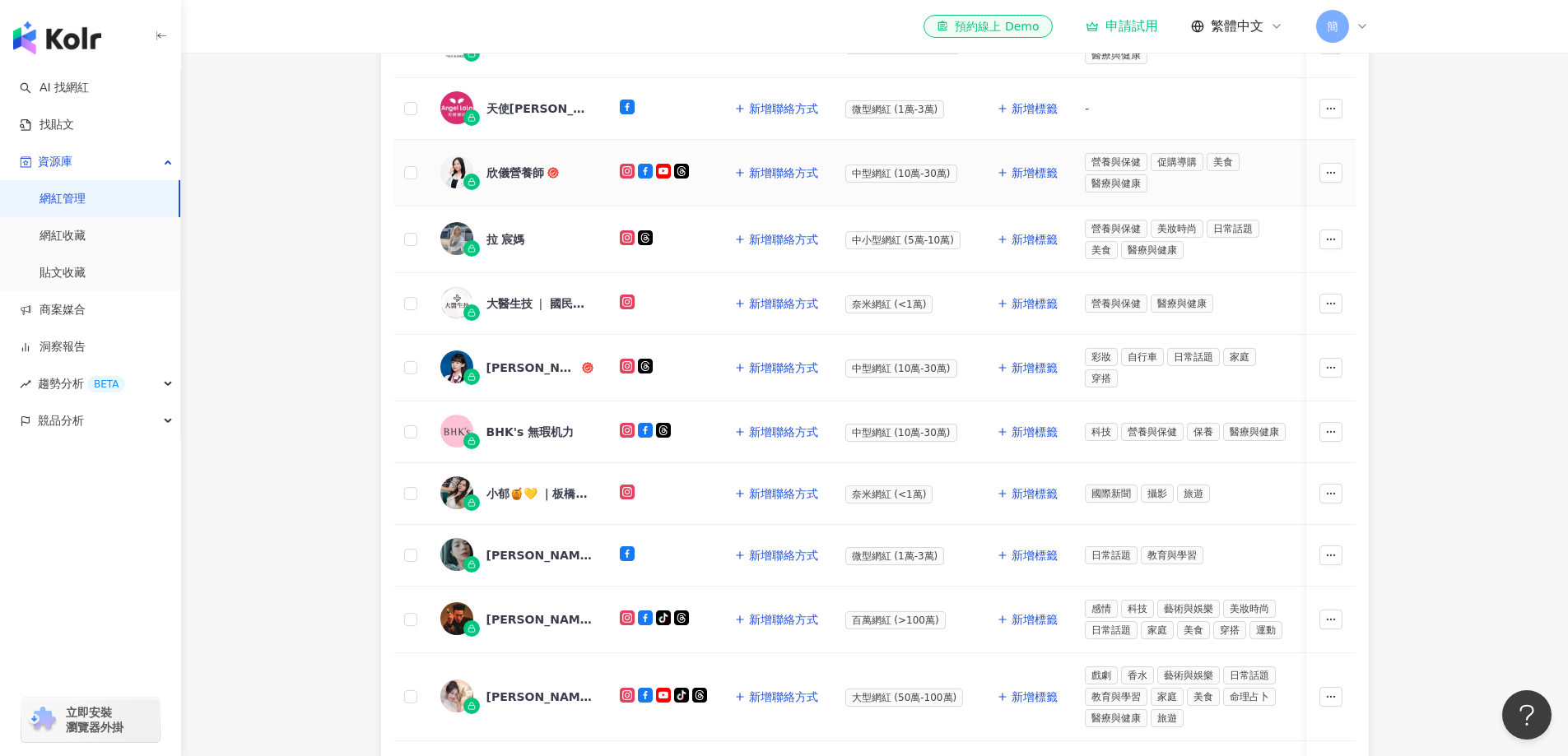
click at [523, 166] on div "欣儀營養師" at bounding box center [515, 172] width 58 height 16
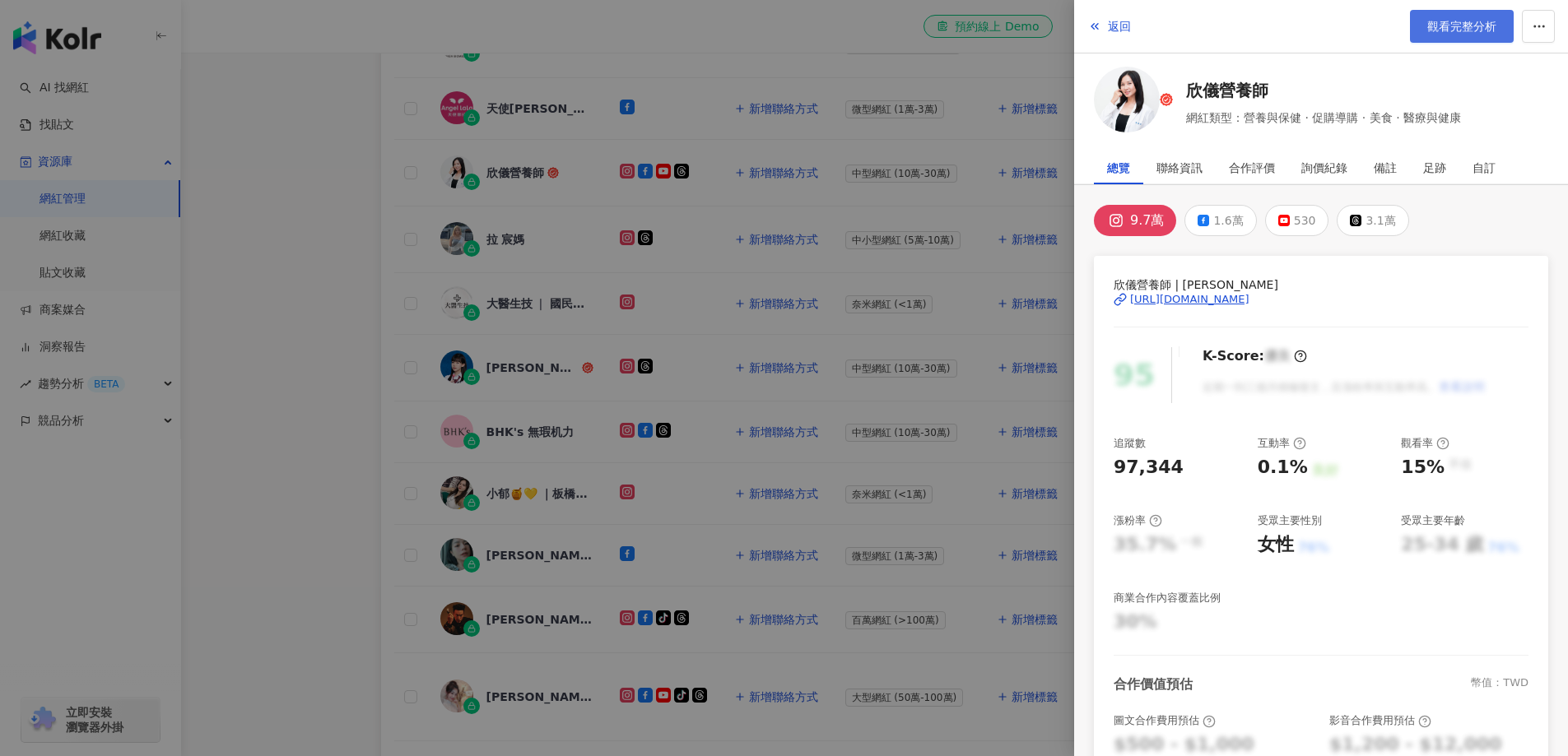
click at [1452, 20] on span "觀看完整分析" at bounding box center [1462, 26] width 69 height 13
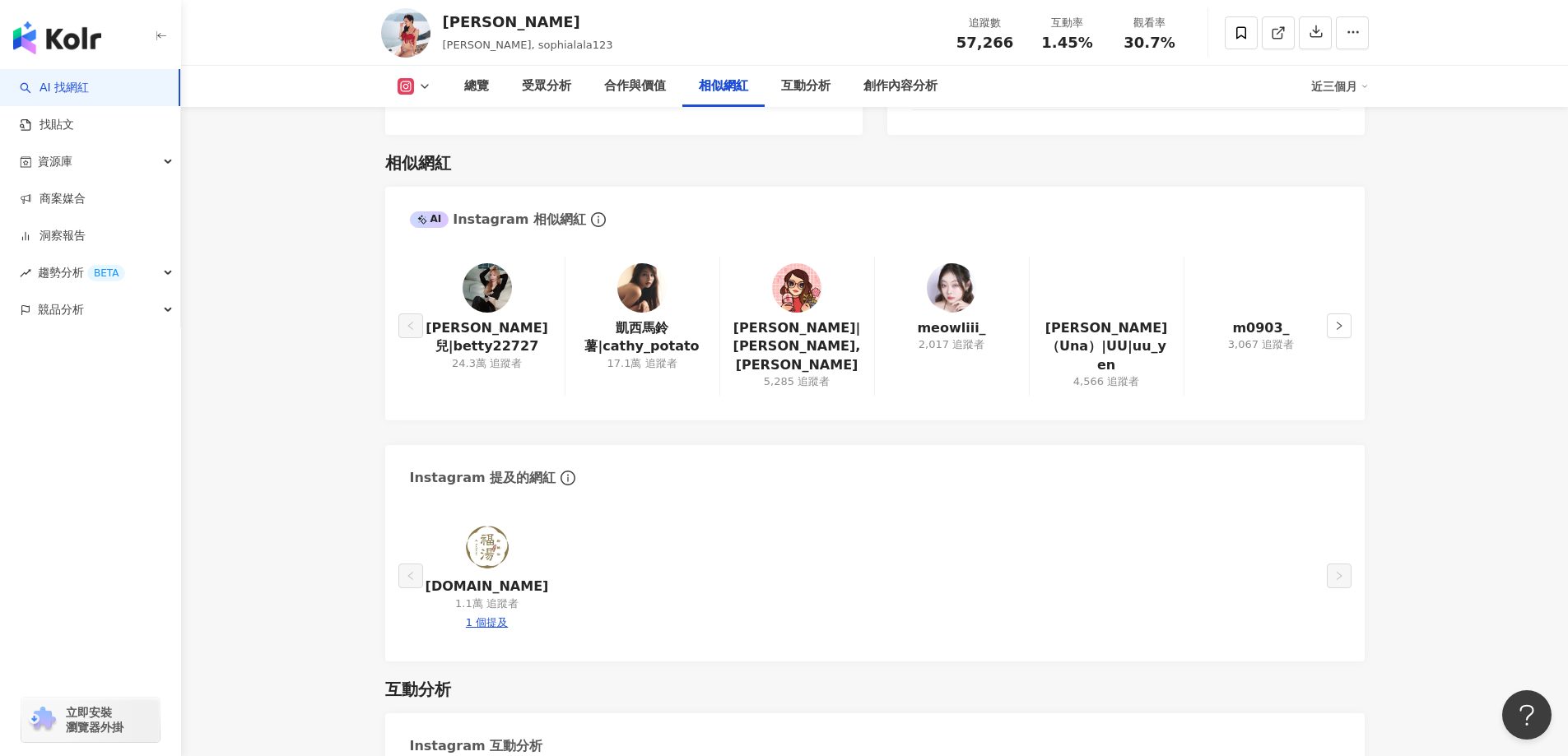
scroll to position [2716, 0]
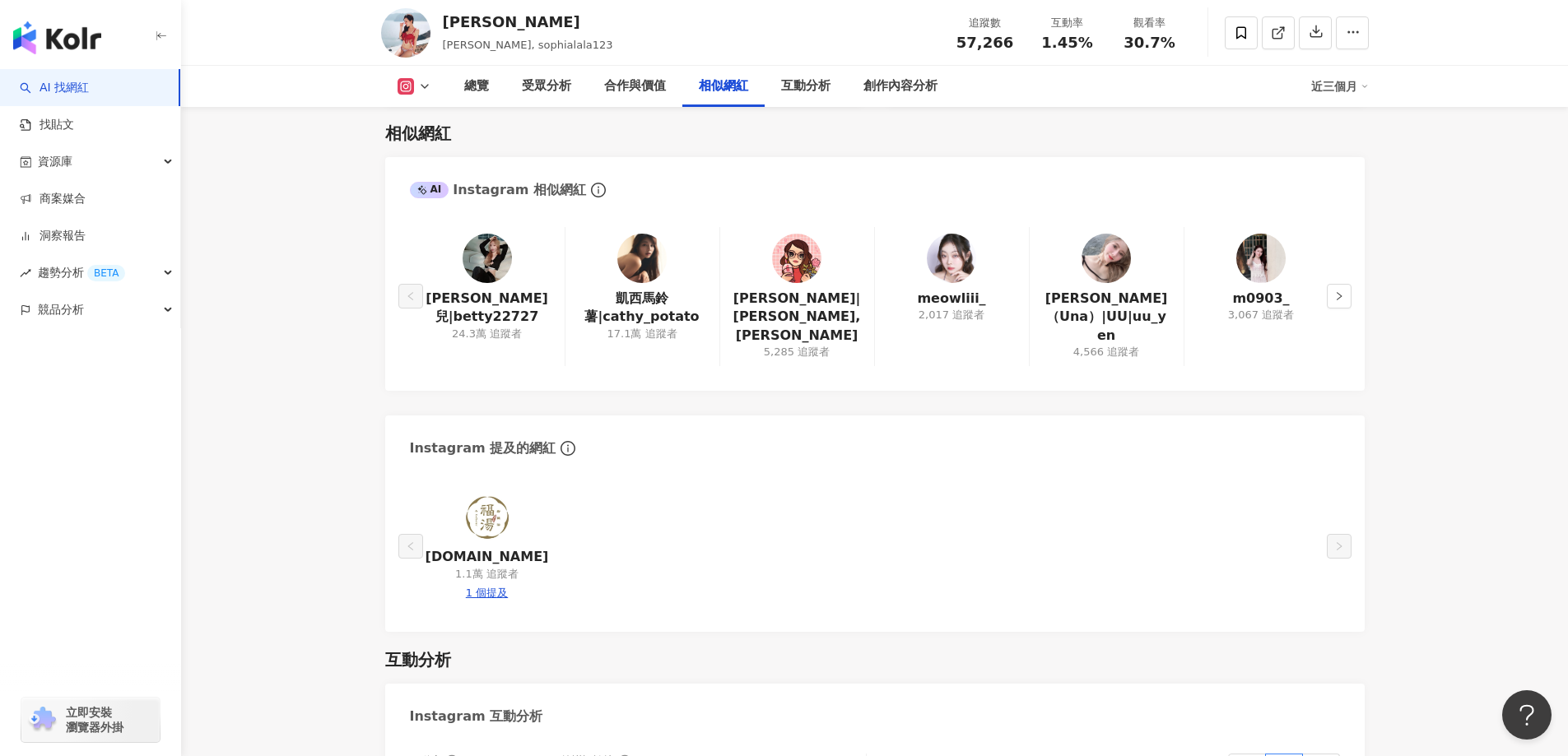
click at [637, 266] on img at bounding box center [642, 258] width 49 height 49
click at [1396, 391] on div "總覽 最後更新日期：2025/9/9 解鎖最新數據 近三個月 Instagram 網紅基本資料 性別 女 主要語言 繁體中文 97.5% 網紅類型 實況 · …" at bounding box center [874, 513] width 1053 height 6058
click at [501, 259] on img at bounding box center [487, 258] width 49 height 49
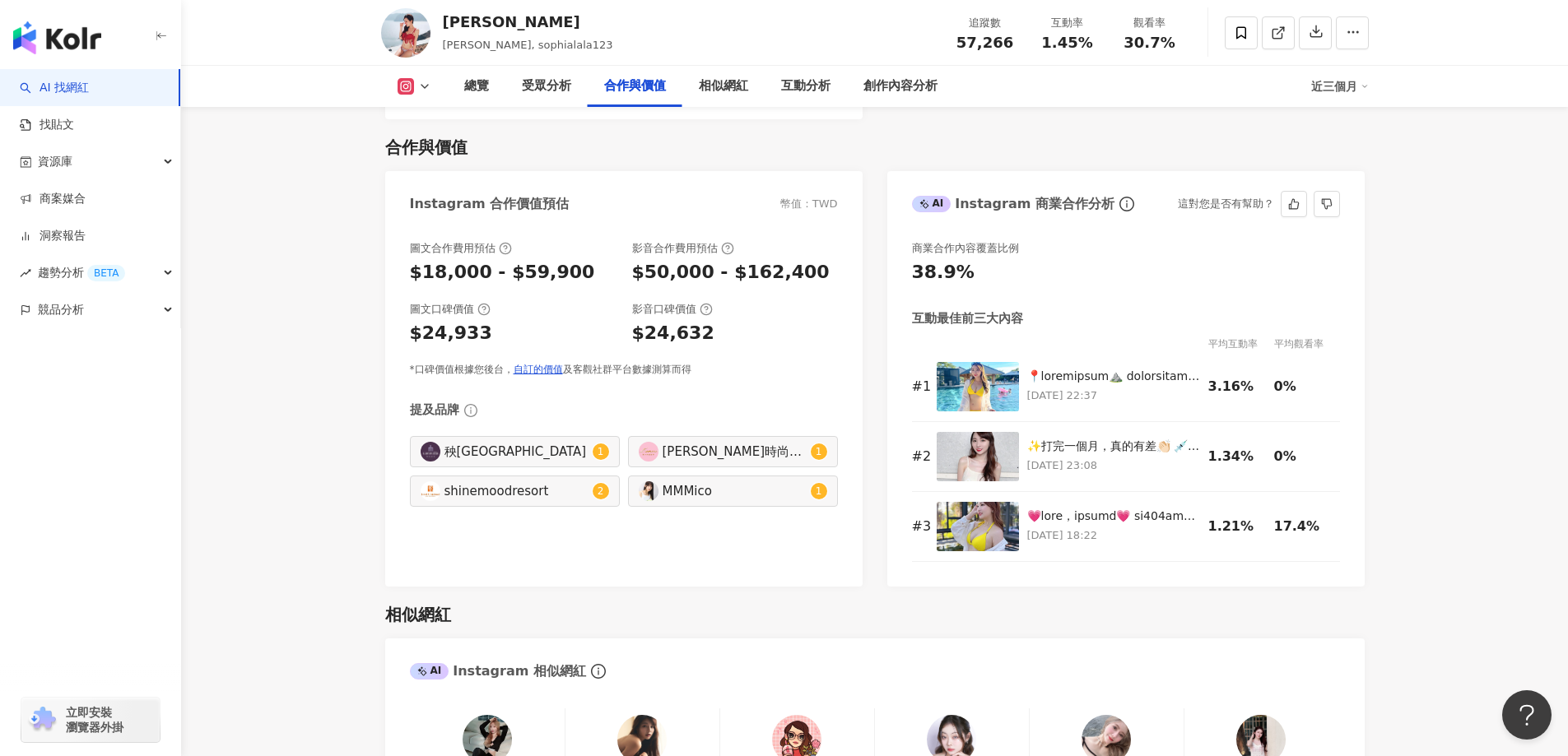
scroll to position [1978, 0]
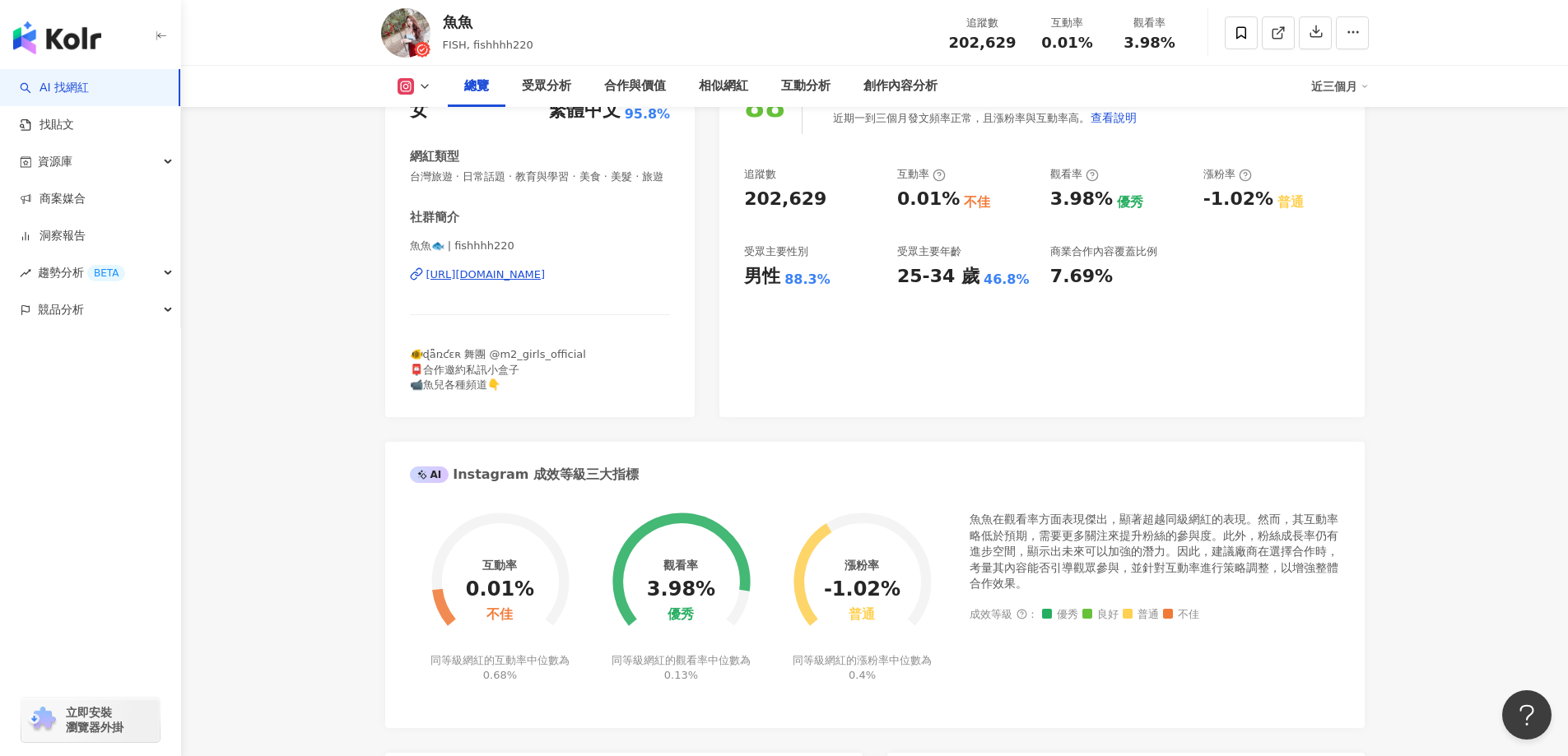
scroll to position [82, 0]
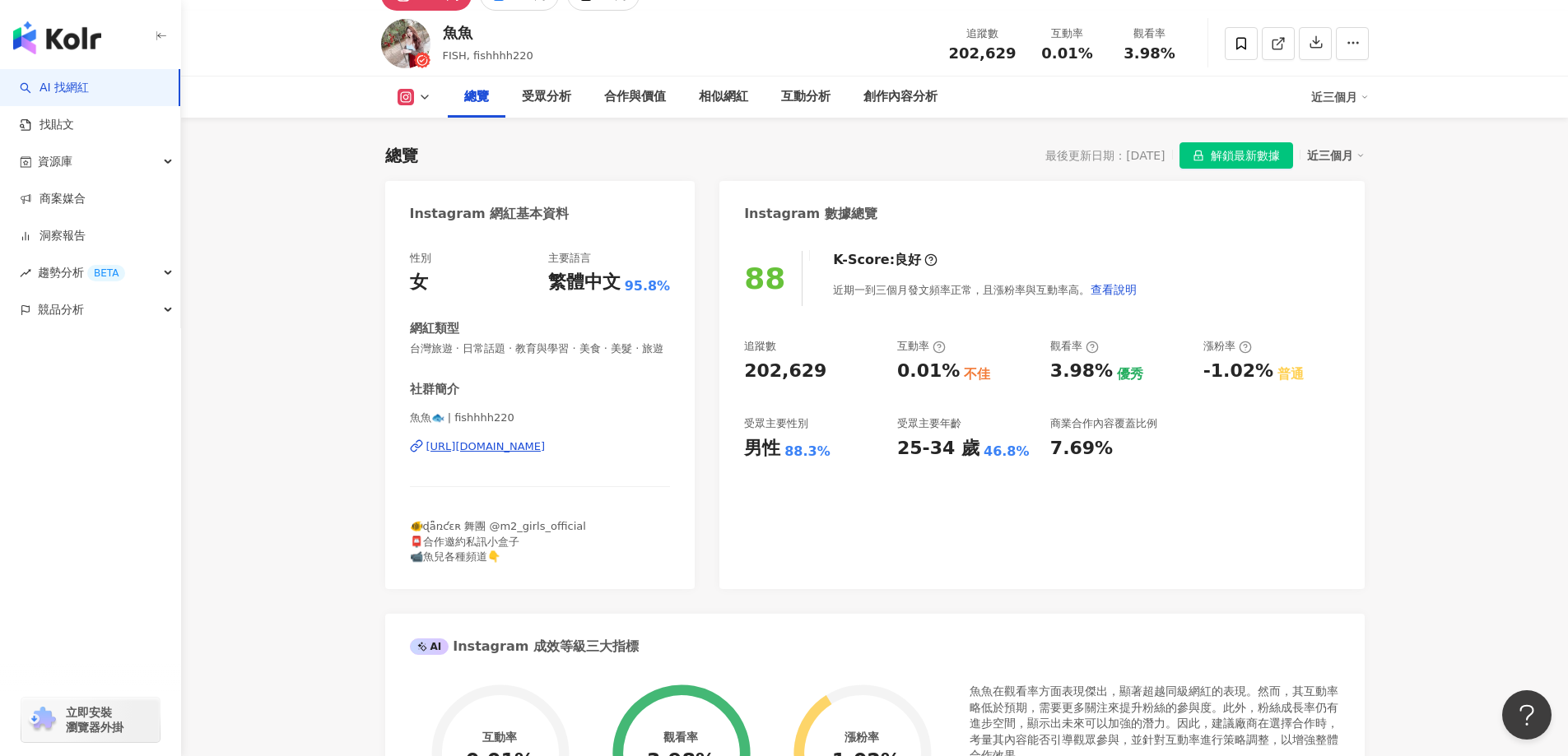
click at [546, 454] on div "https://www.instagram.com/fishhhh220/" at bounding box center [486, 446] width 119 height 15
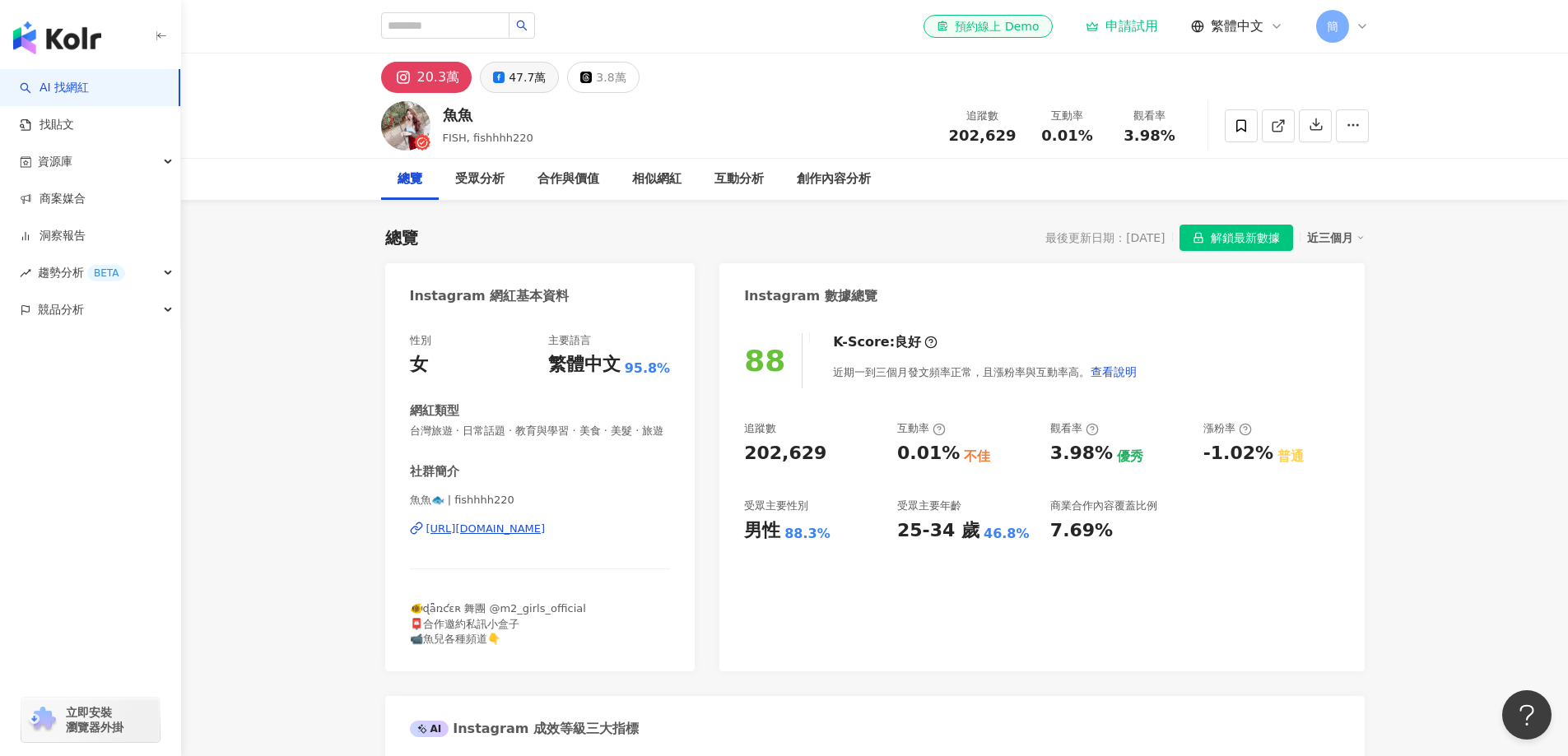
click at [521, 80] on div "47.7萬" at bounding box center [527, 77] width 37 height 23
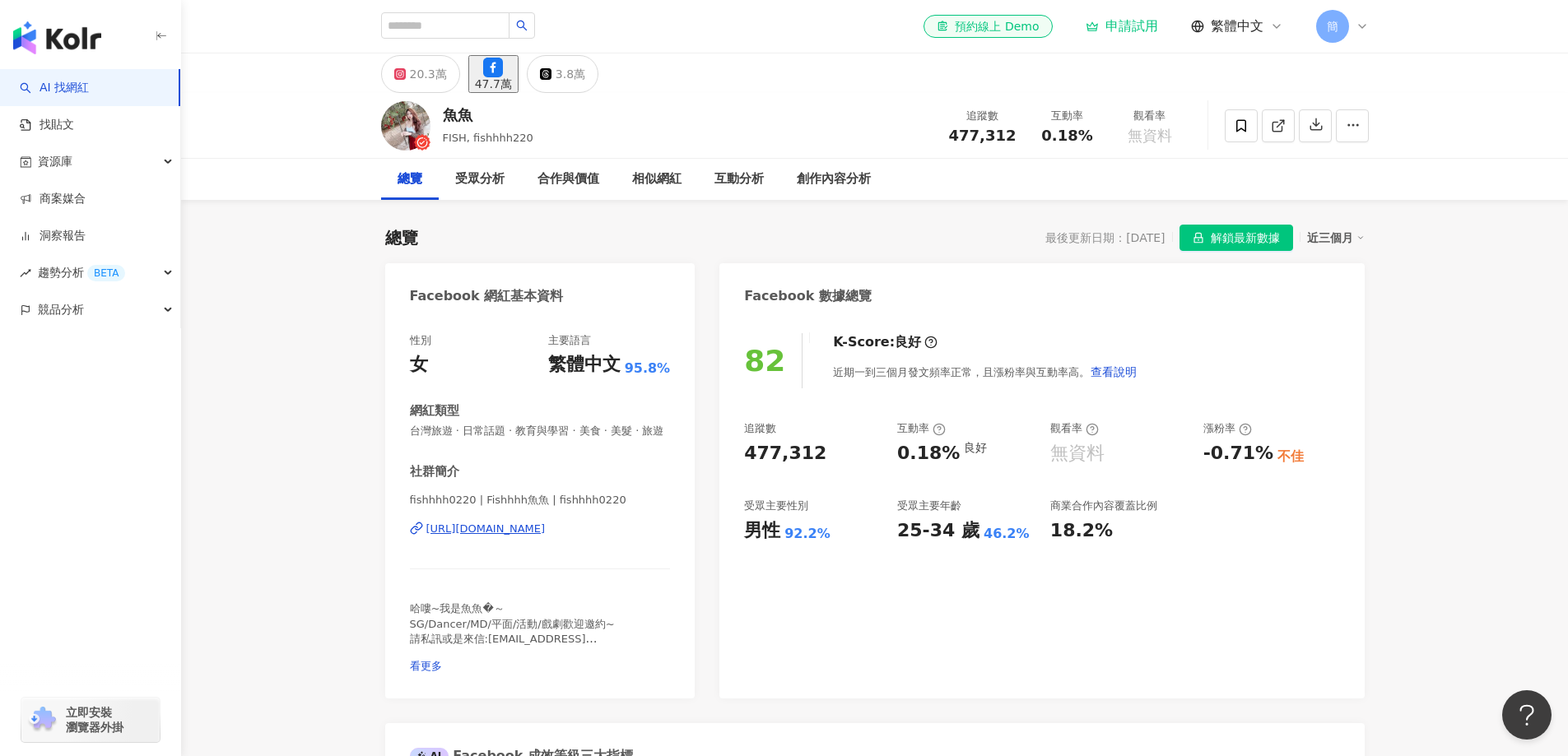
click at [546, 536] on div "https://www.facebook.com/300631613670142" at bounding box center [486, 529] width 119 height 15
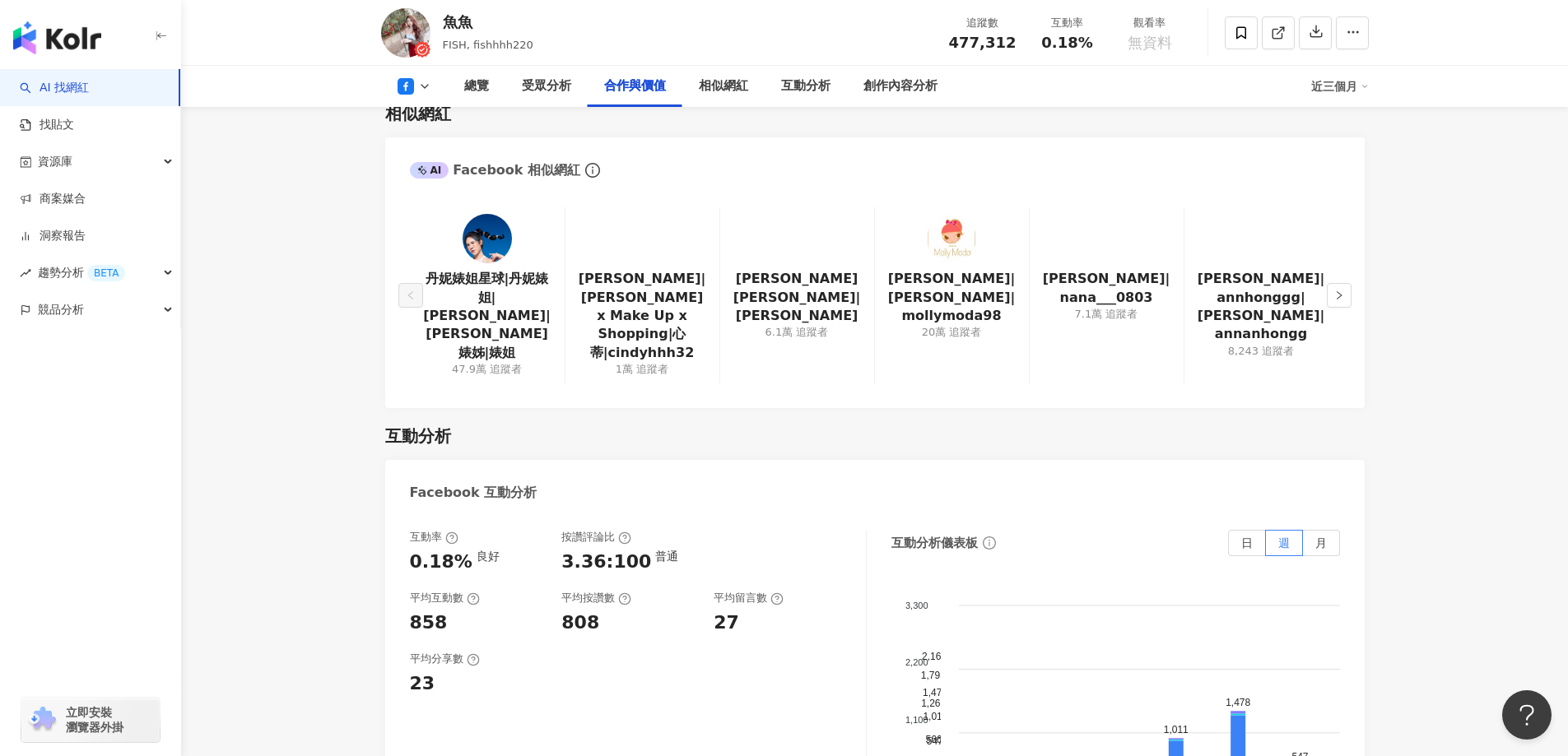
scroll to position [2140, 0]
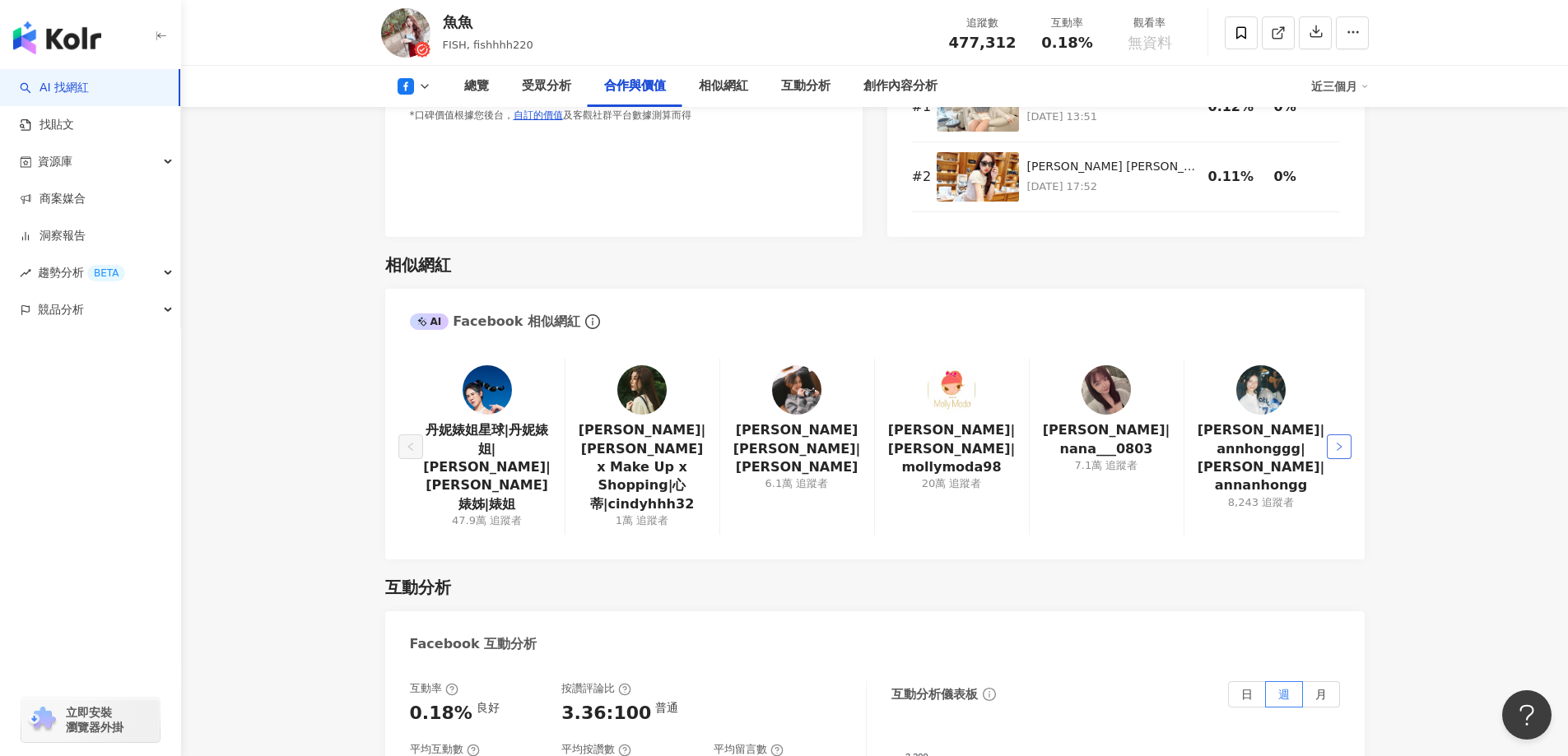
click at [1348, 445] on button "button" at bounding box center [1339, 446] width 25 height 25
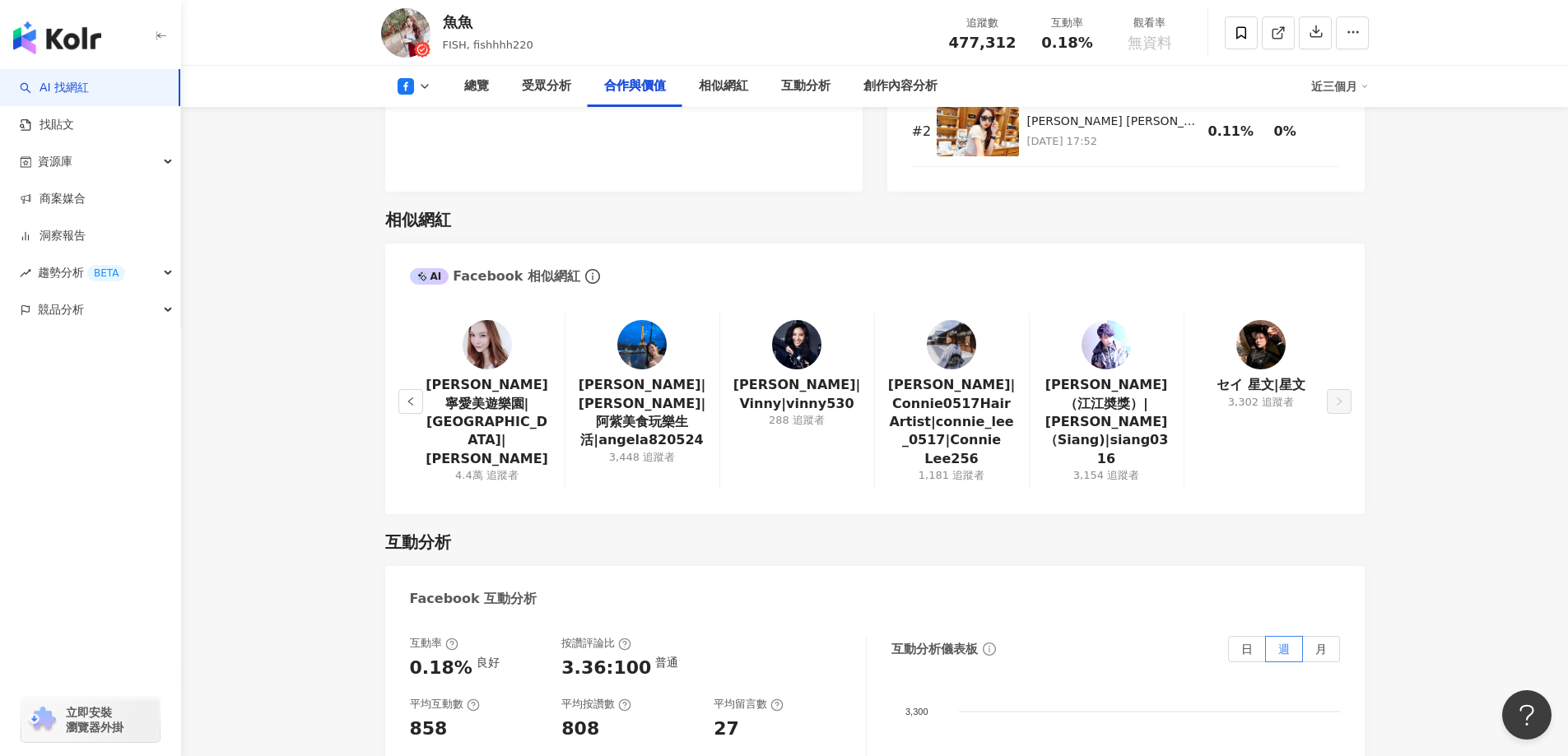
scroll to position [2304, 0]
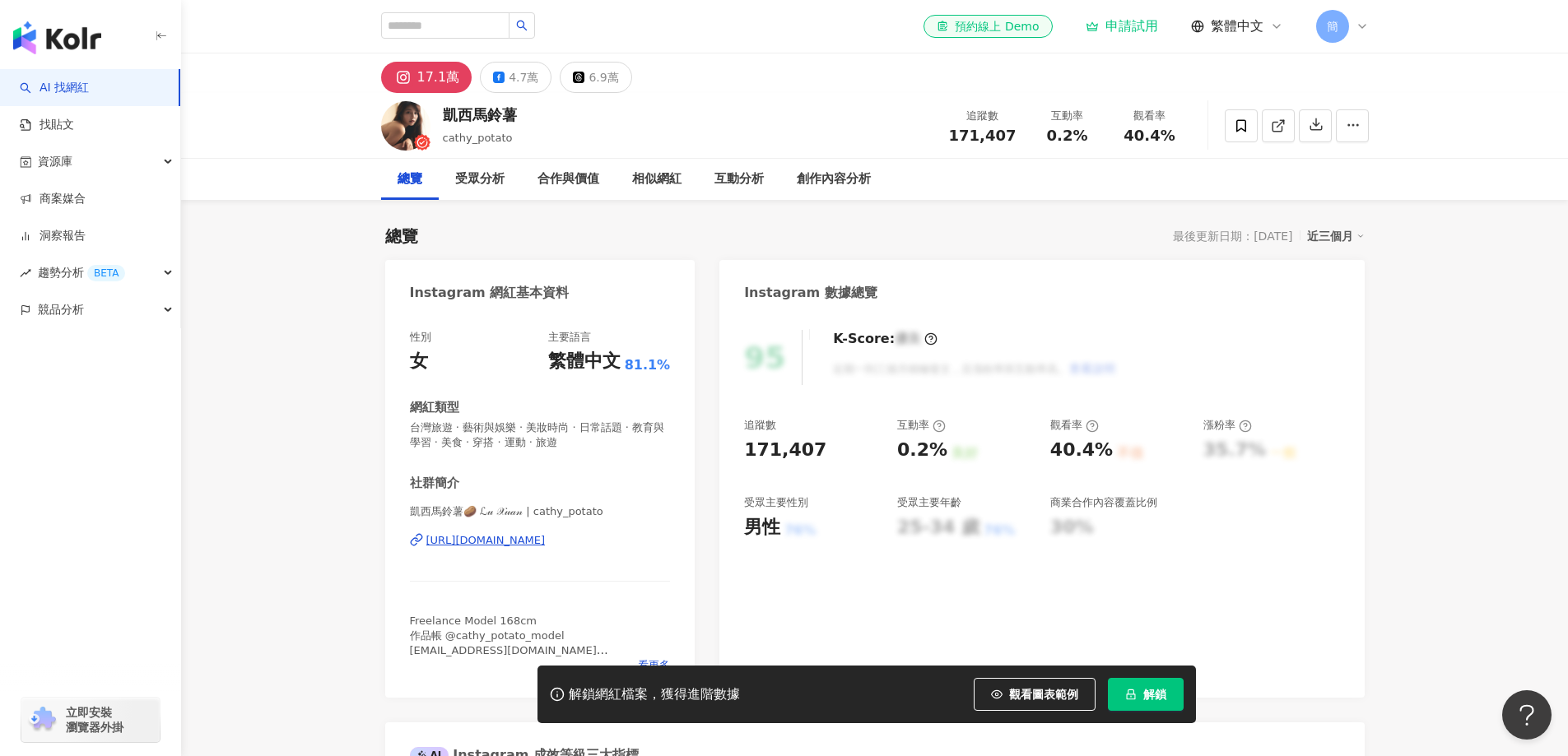
click at [546, 548] on div "[URL][DOMAIN_NAME]" at bounding box center [486, 541] width 119 height 15
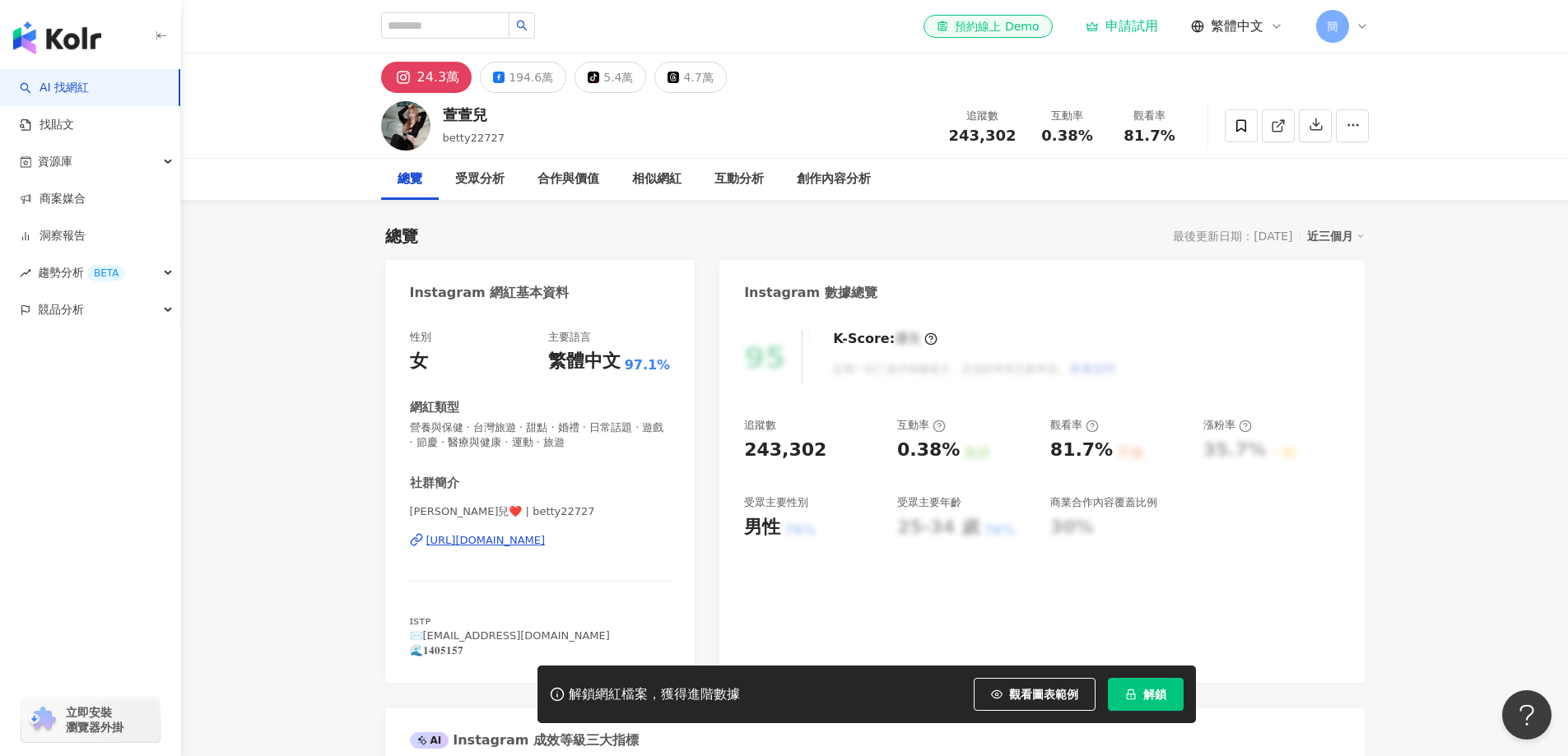
click at [545, 545] on div "[URL][DOMAIN_NAME]" at bounding box center [486, 541] width 119 height 15
click at [531, 82] on div "194.6萬" at bounding box center [530, 77] width 44 height 23
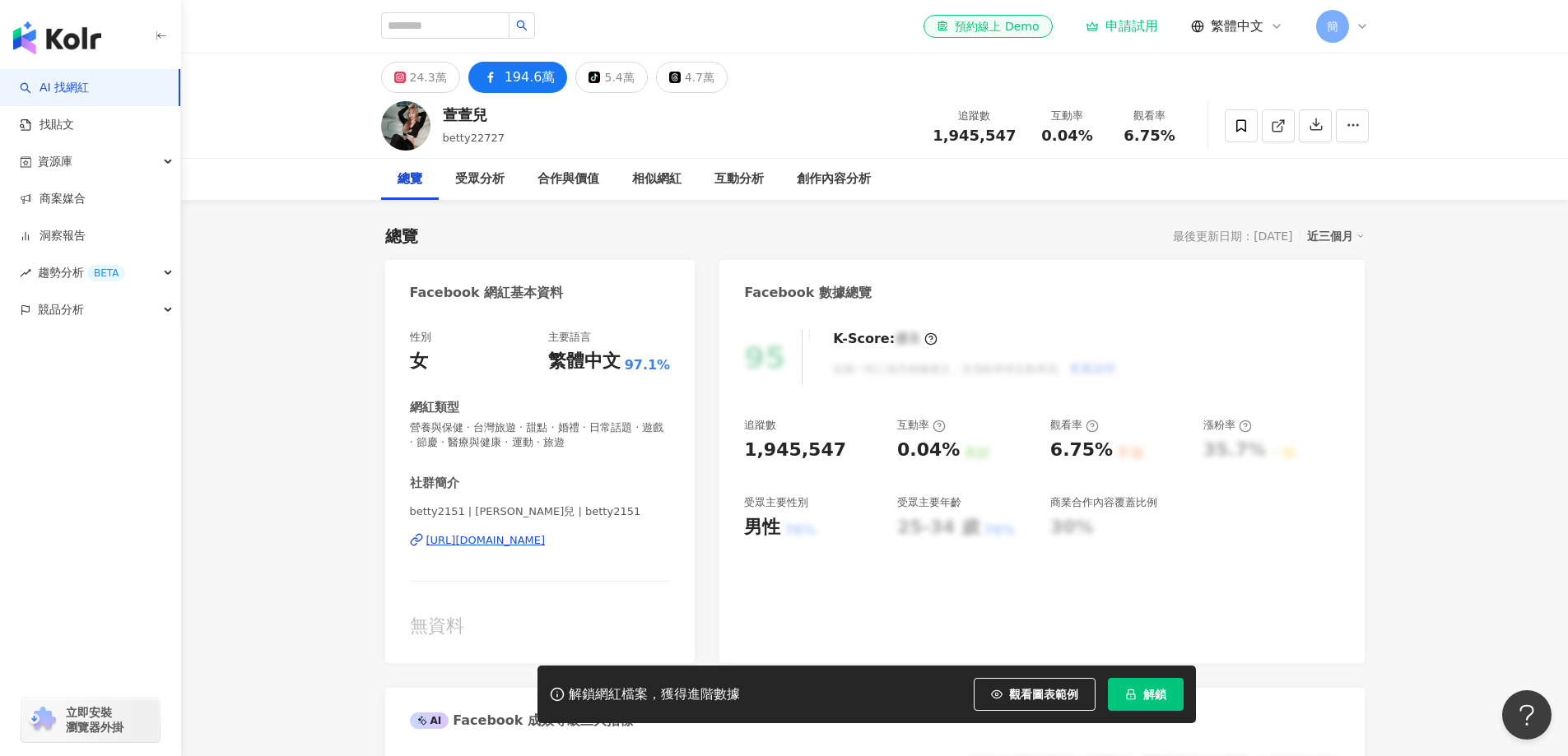
click at [546, 535] on div "https://www.facebook.com/127051951229308" at bounding box center [486, 541] width 119 height 15
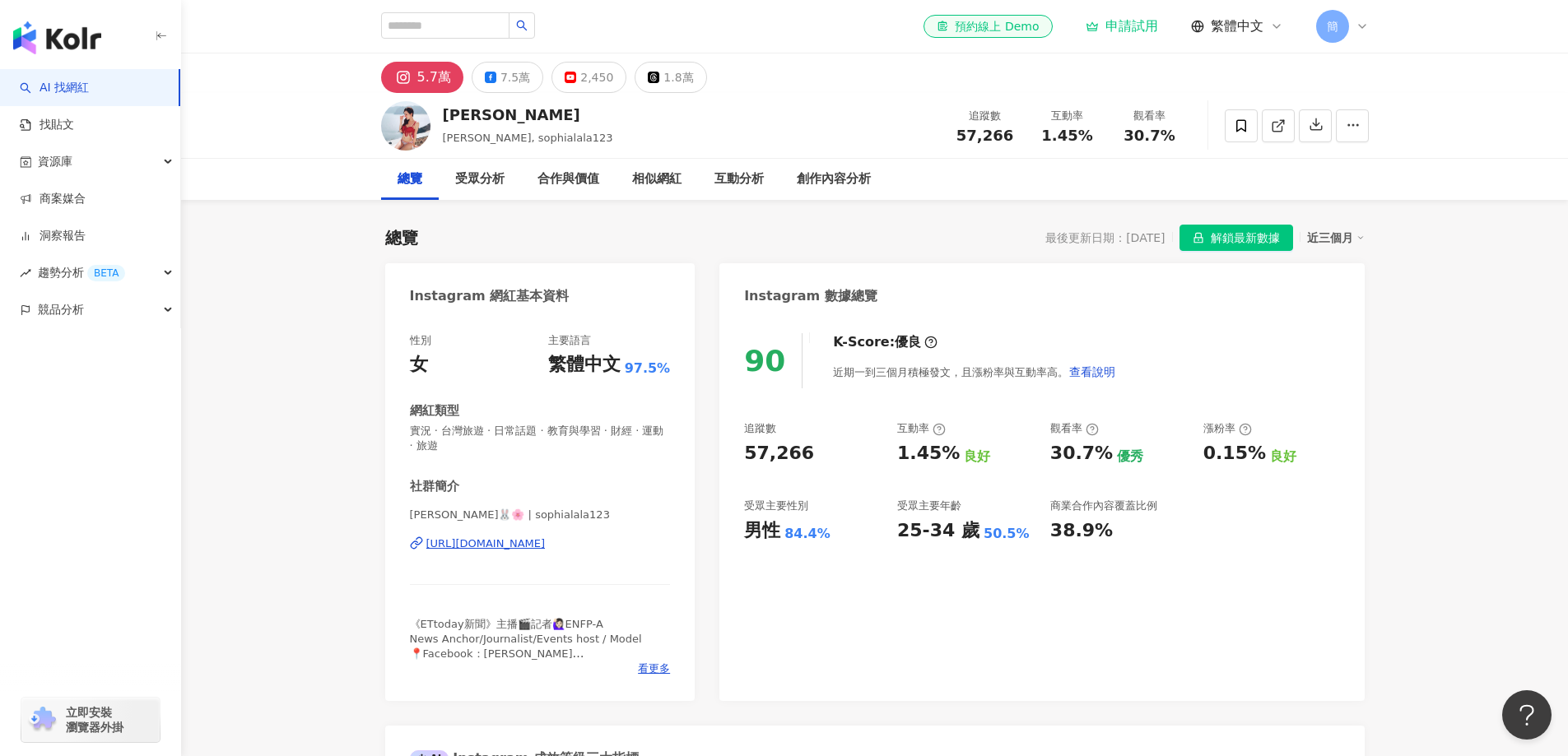
click at [490, 546] on div "[URL][DOMAIN_NAME]" at bounding box center [486, 543] width 119 height 15
click at [516, 81] on div "7.5萬" at bounding box center [515, 77] width 29 height 23
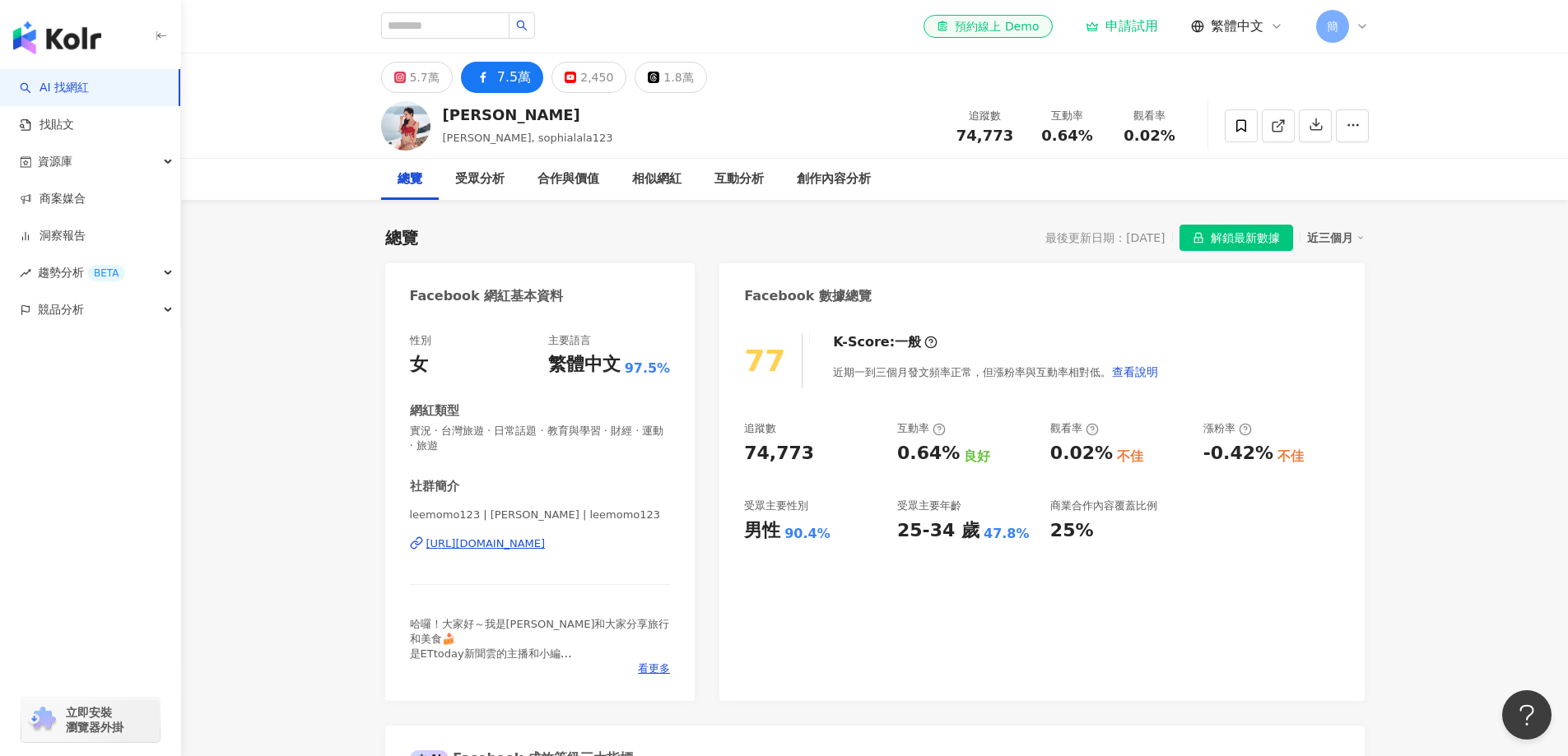
click at [529, 549] on div "[URL][DOMAIN_NAME]" at bounding box center [486, 543] width 119 height 15
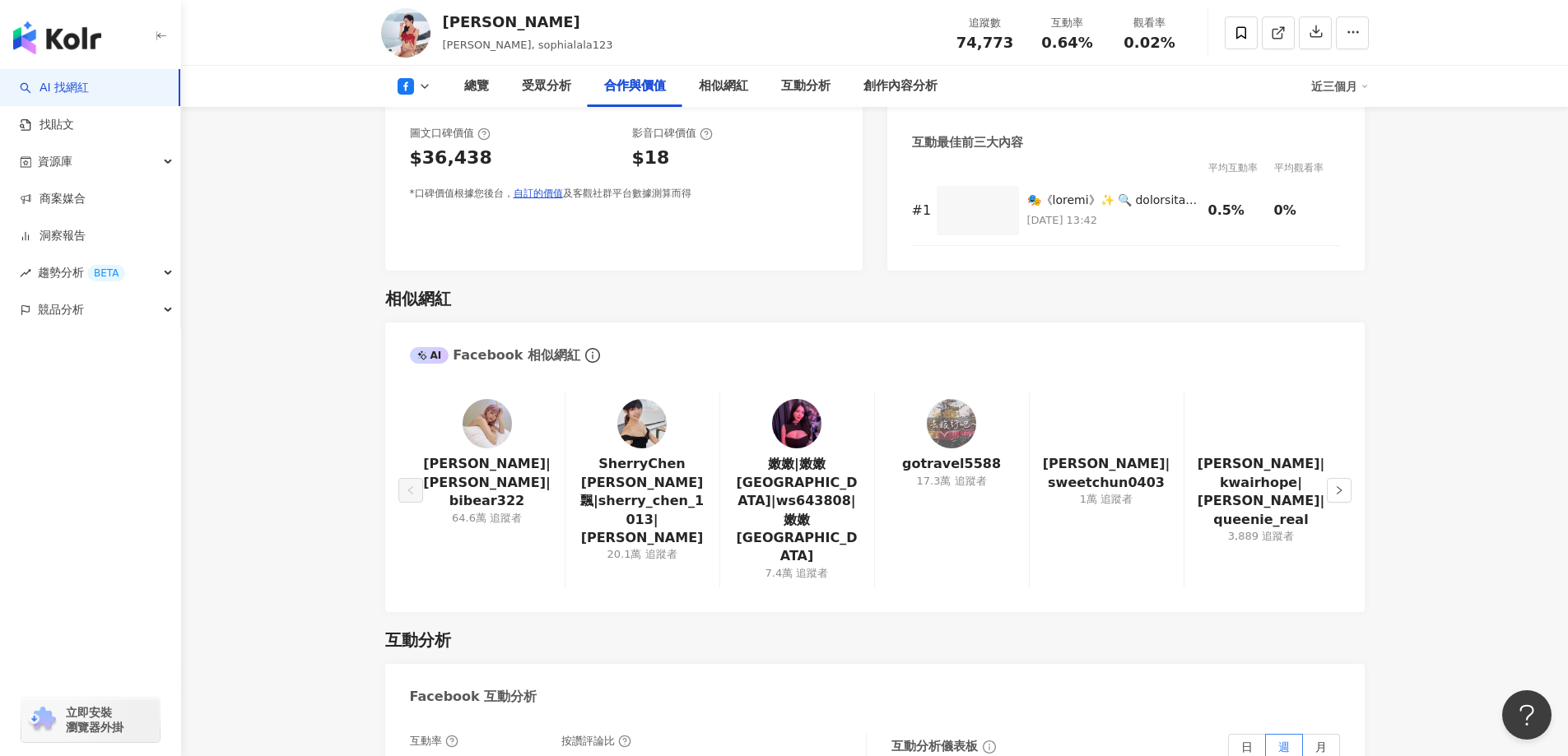
scroll to position [2058, 0]
click at [1346, 477] on button "button" at bounding box center [1339, 490] width 25 height 25
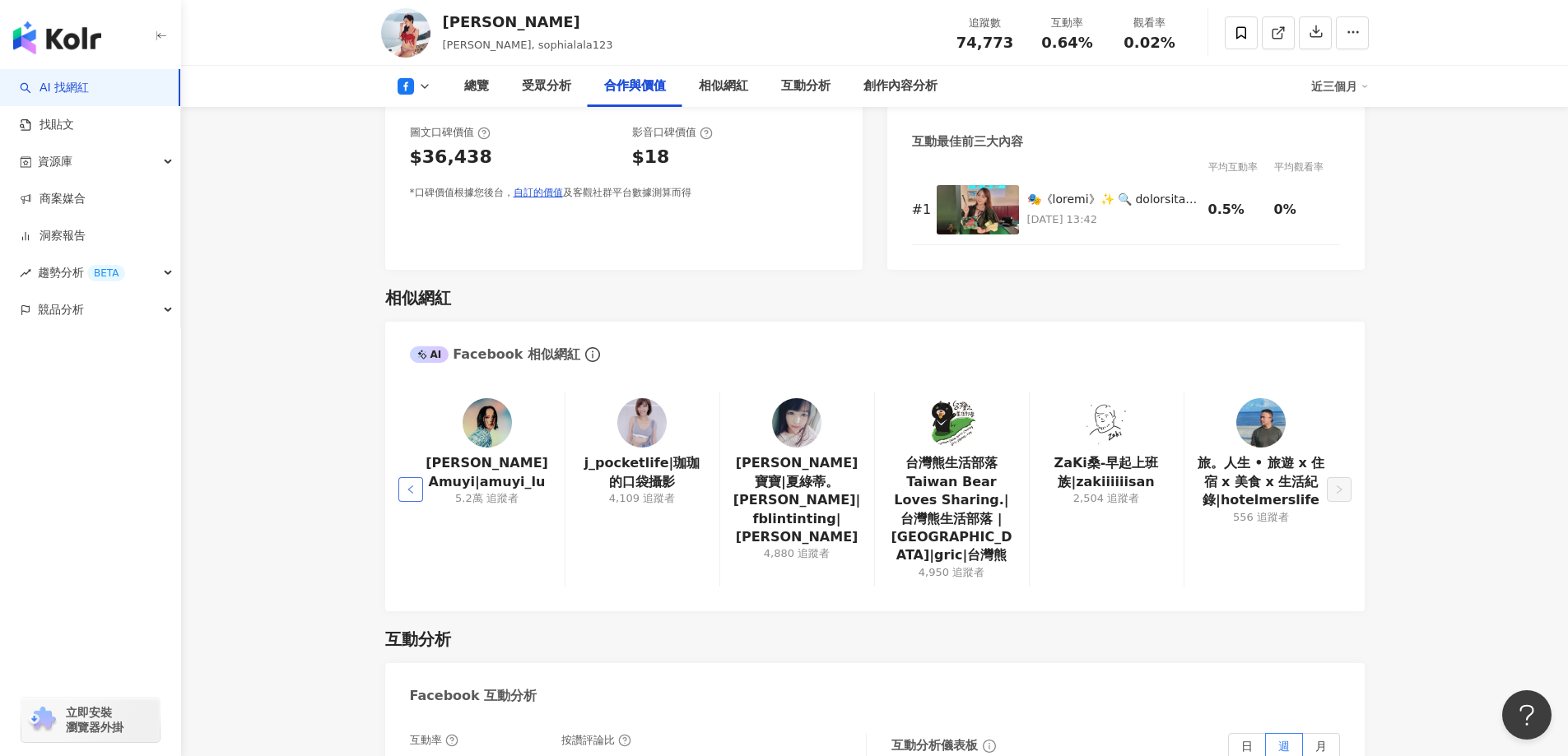
click at [406, 484] on icon "left" at bounding box center [410, 489] width 10 height 10
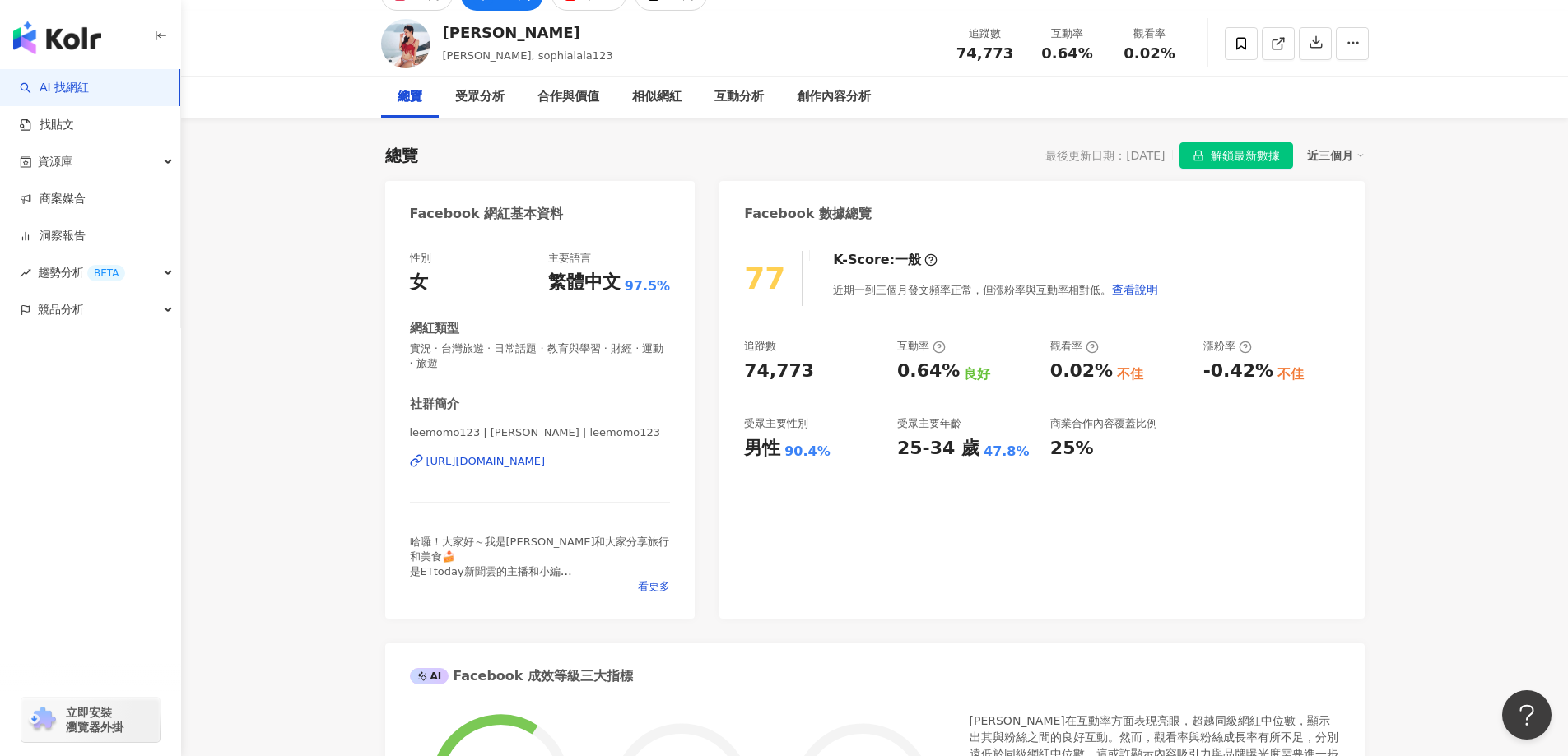
scroll to position [0, 0]
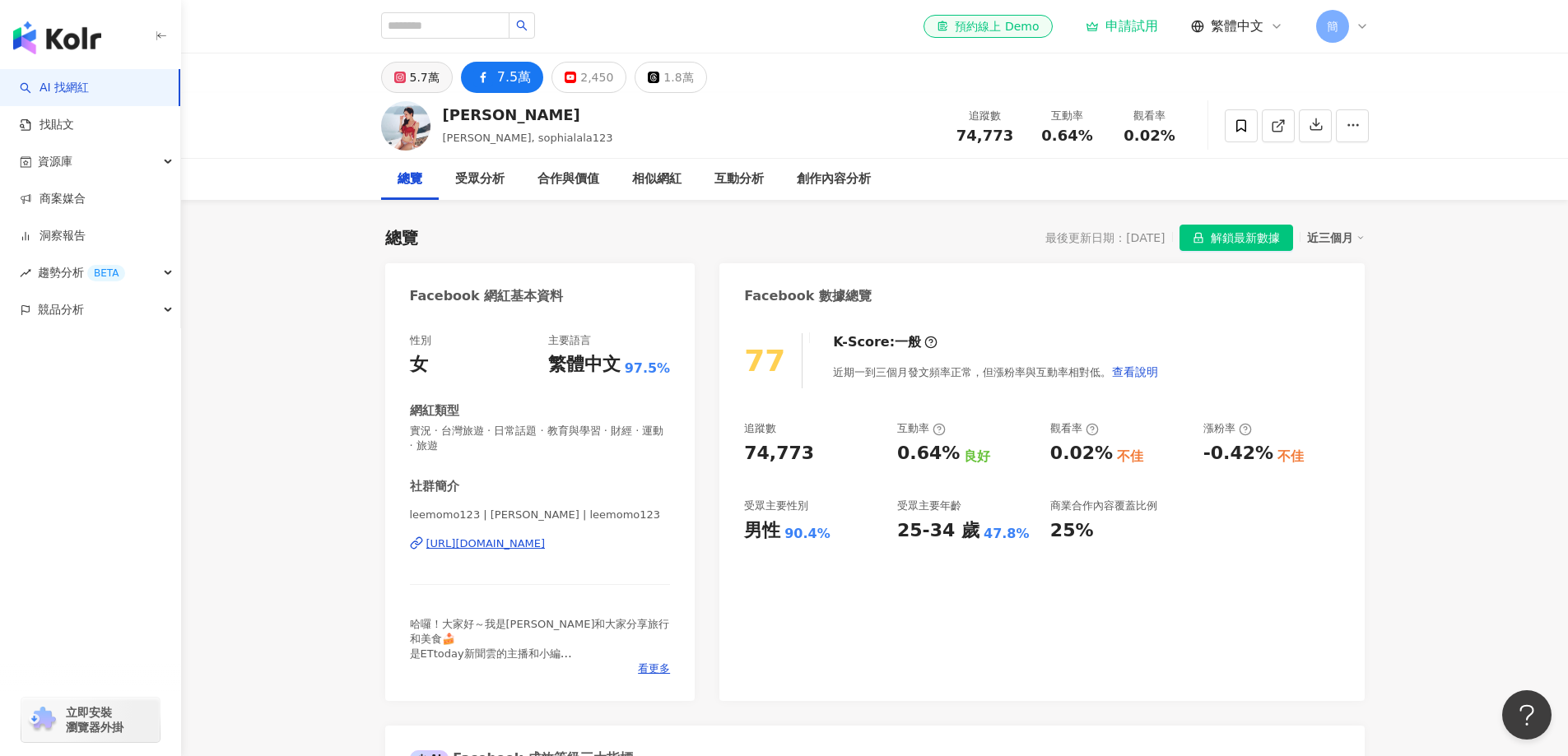
click at [430, 82] on div "5.7萬" at bounding box center [425, 77] width 29 height 23
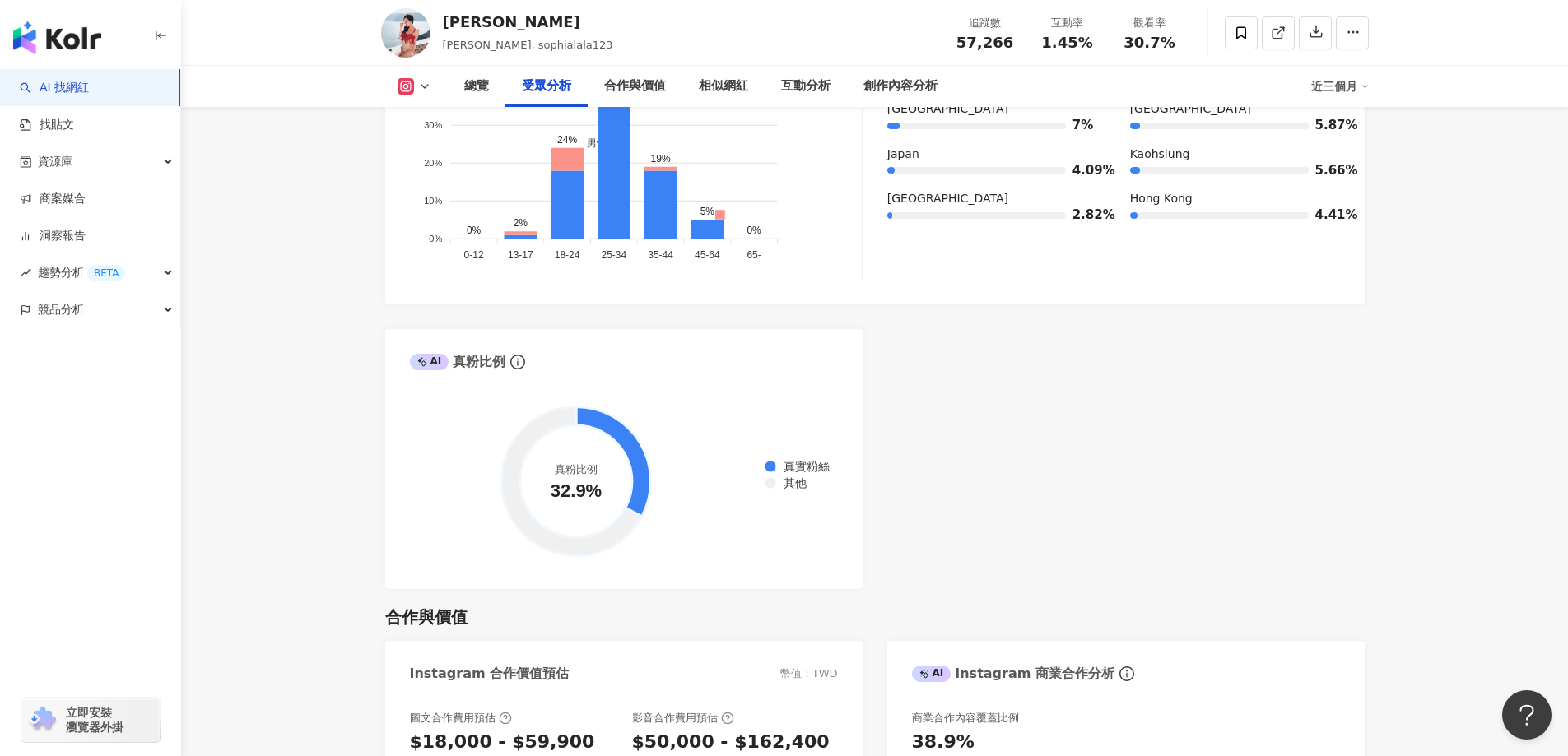
scroll to position [2634, 0]
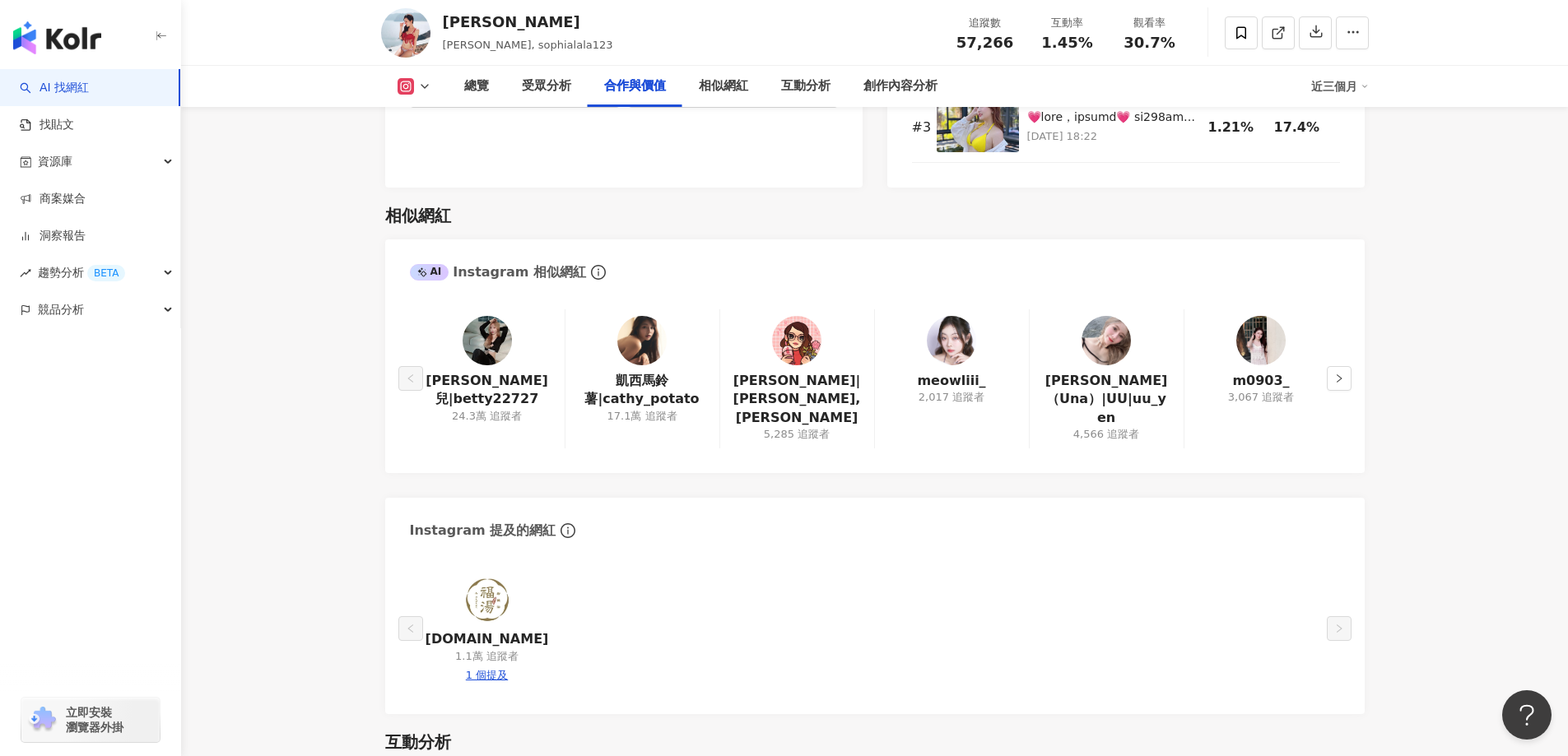
click at [635, 347] on img at bounding box center [642, 340] width 49 height 49
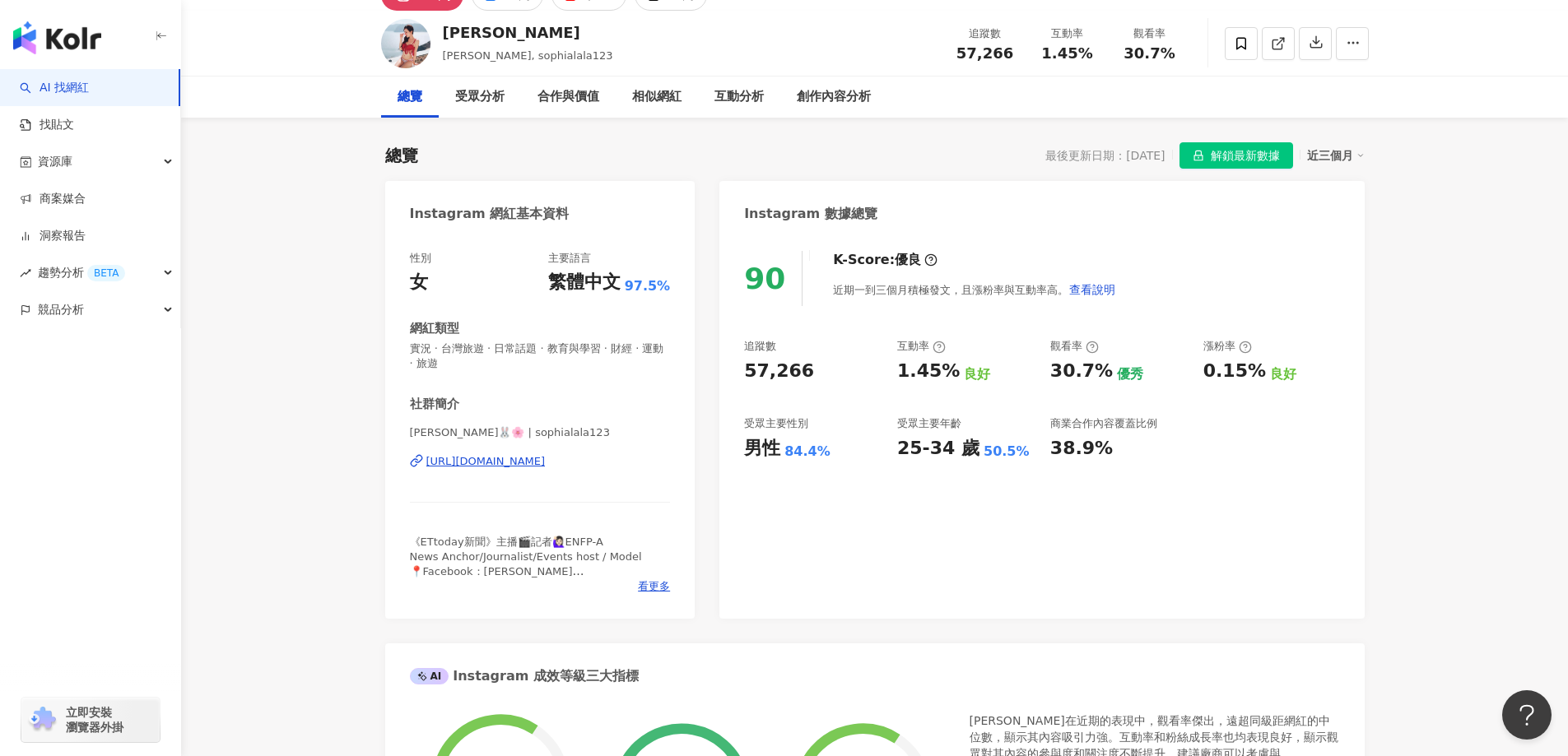
scroll to position [0, 0]
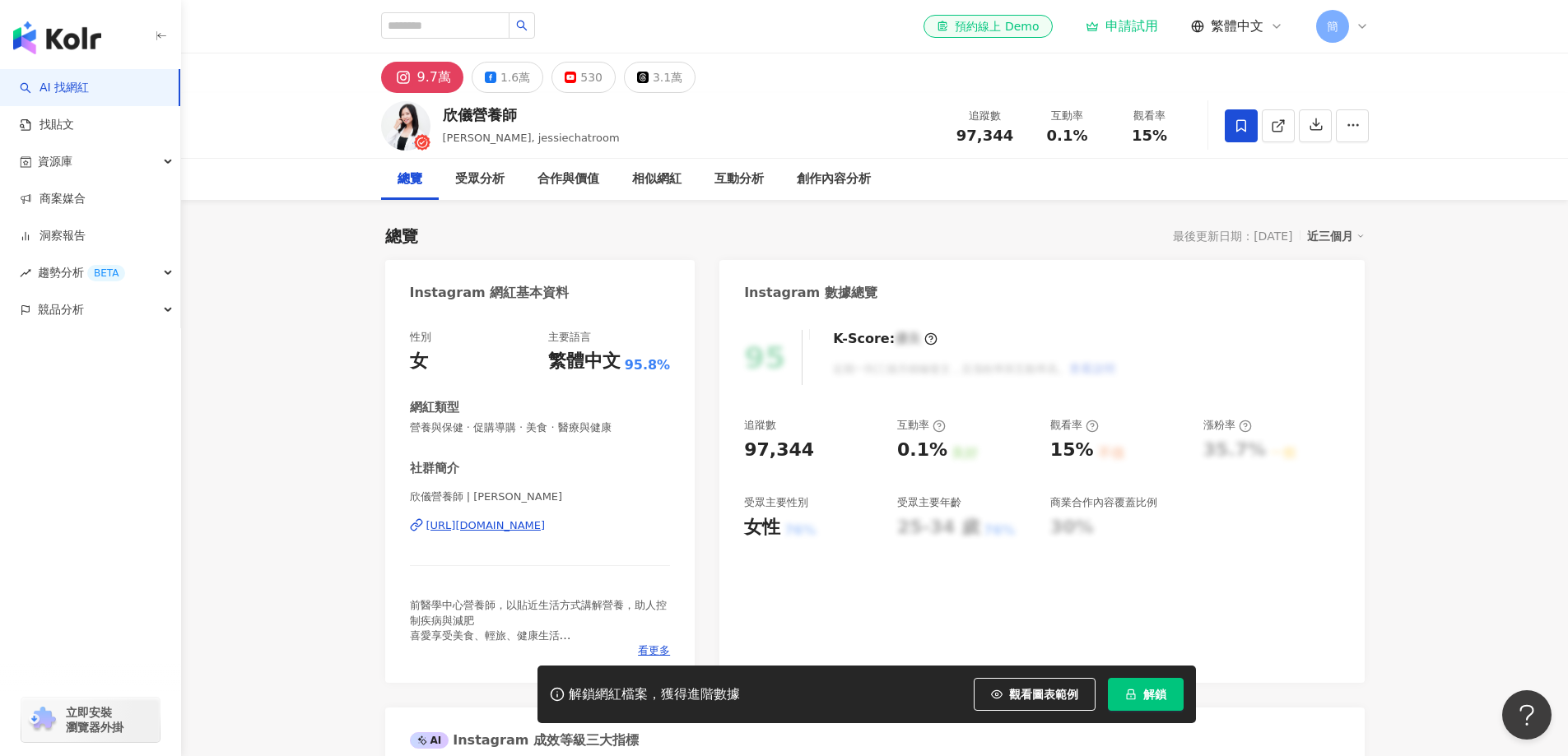
click at [546, 526] on div "[URL][DOMAIN_NAME]" at bounding box center [486, 525] width 119 height 15
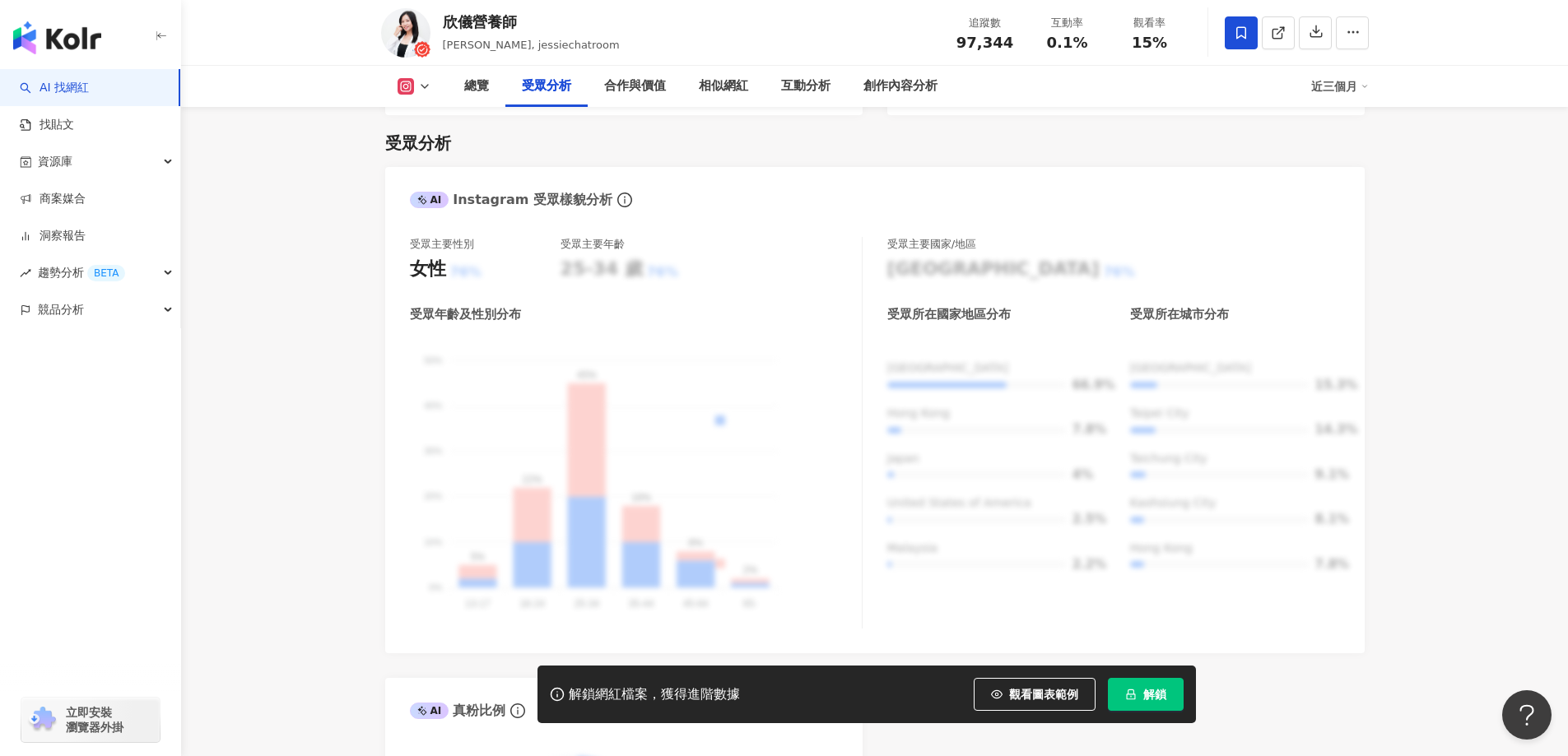
scroll to position [1400, 0]
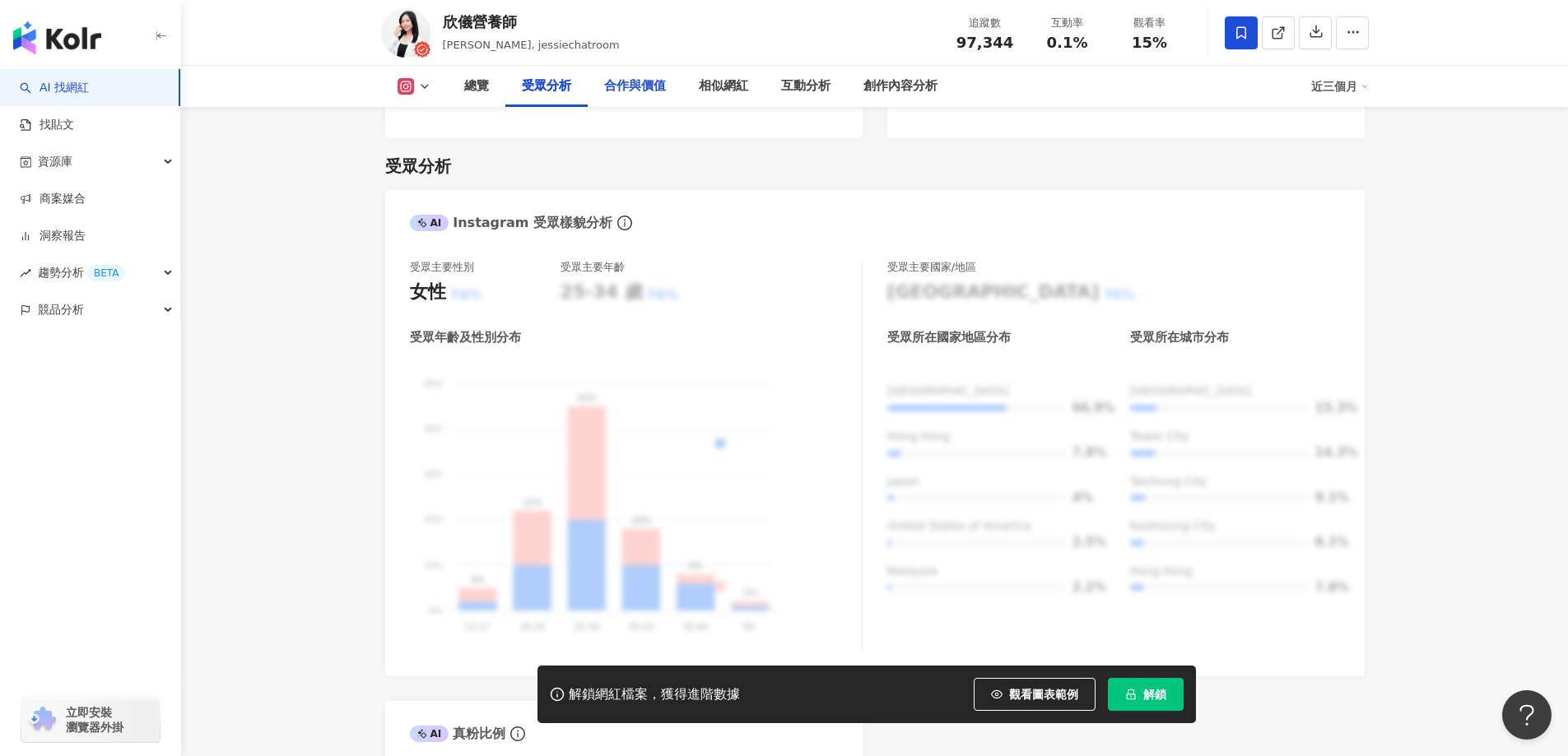
click at [633, 91] on div "合作與價值" at bounding box center [634, 86] width 61 height 20
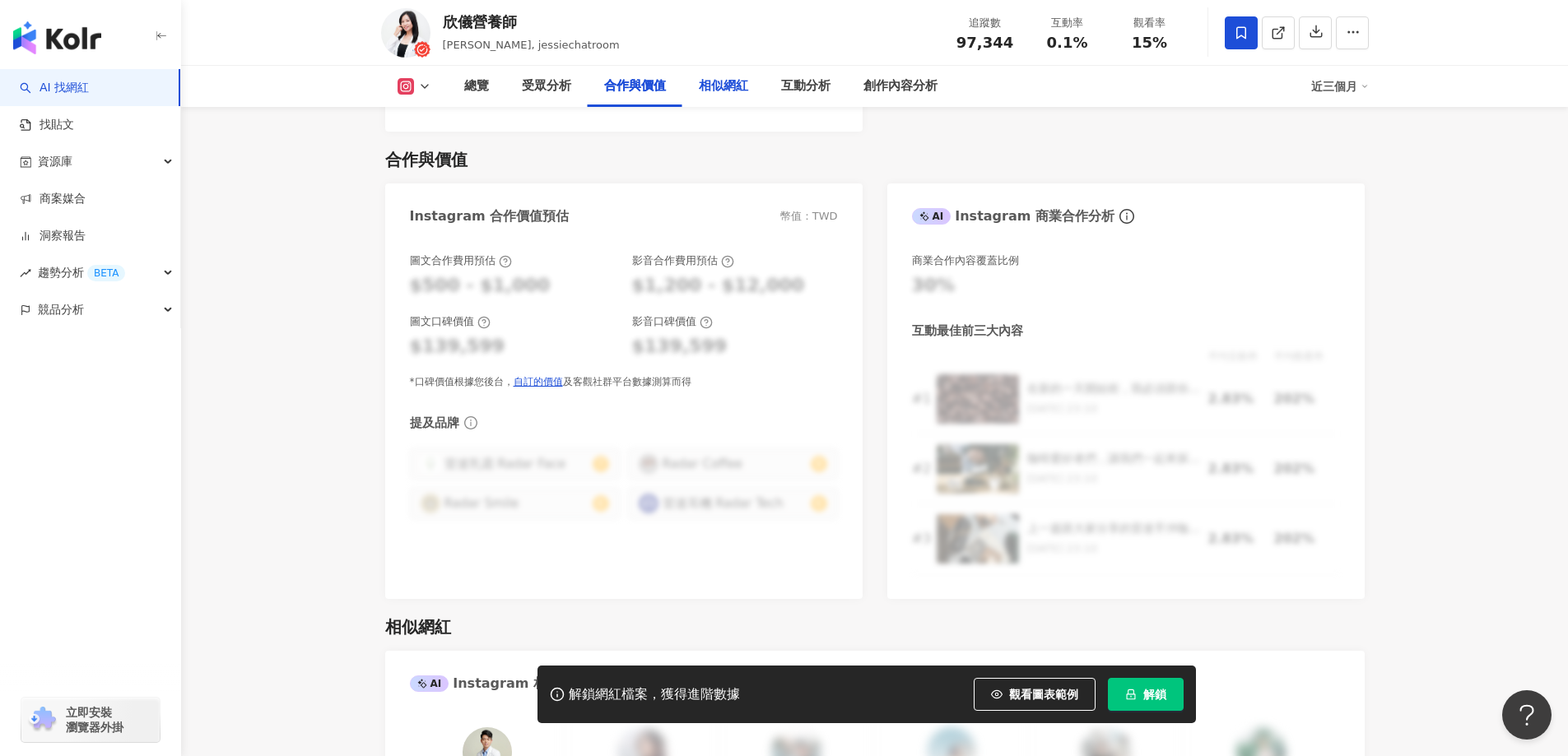
click at [734, 83] on div "相似網紅" at bounding box center [723, 86] width 49 height 20
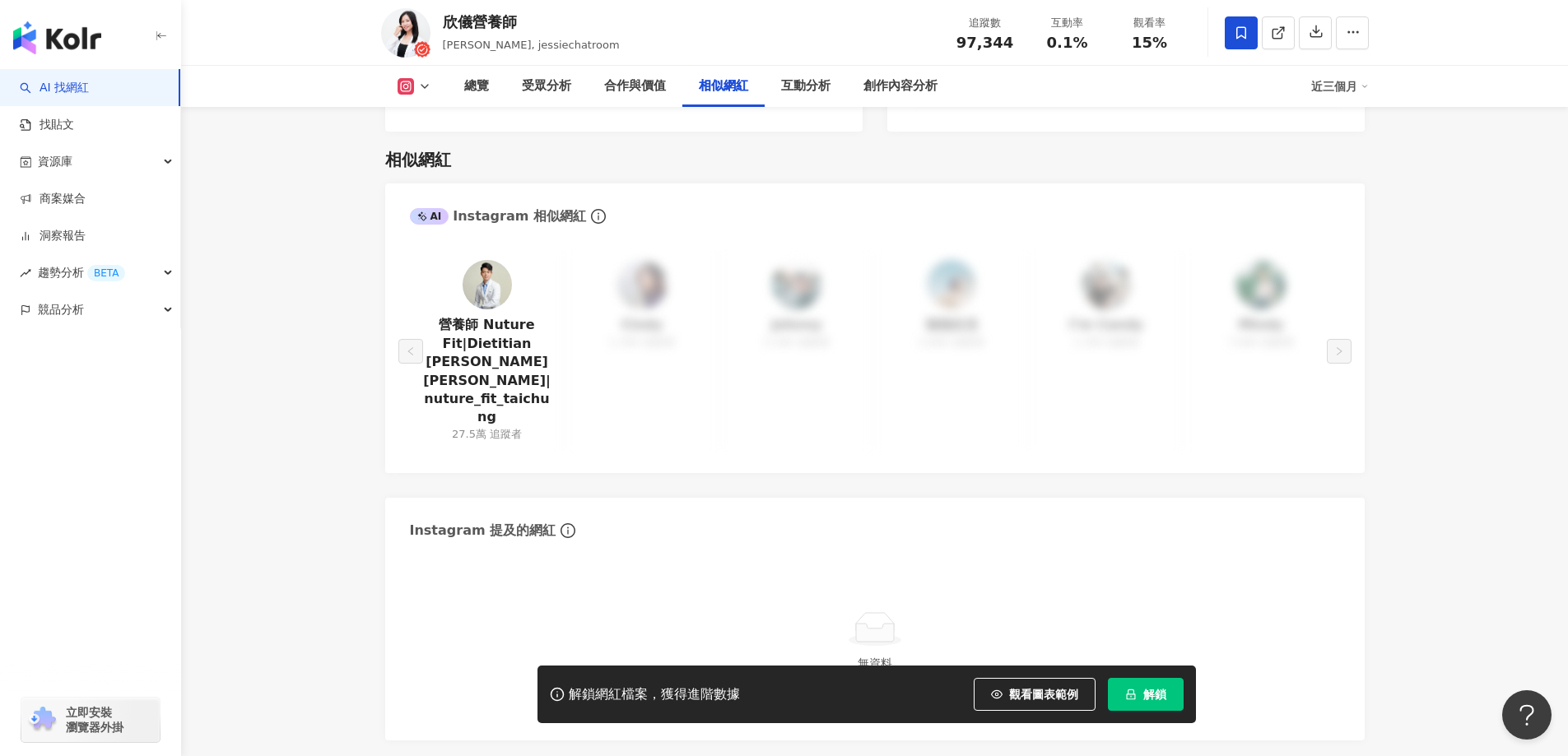
click at [479, 260] on img at bounding box center [487, 285] width 49 height 49
